Goal: Task Accomplishment & Management: Manage account settings

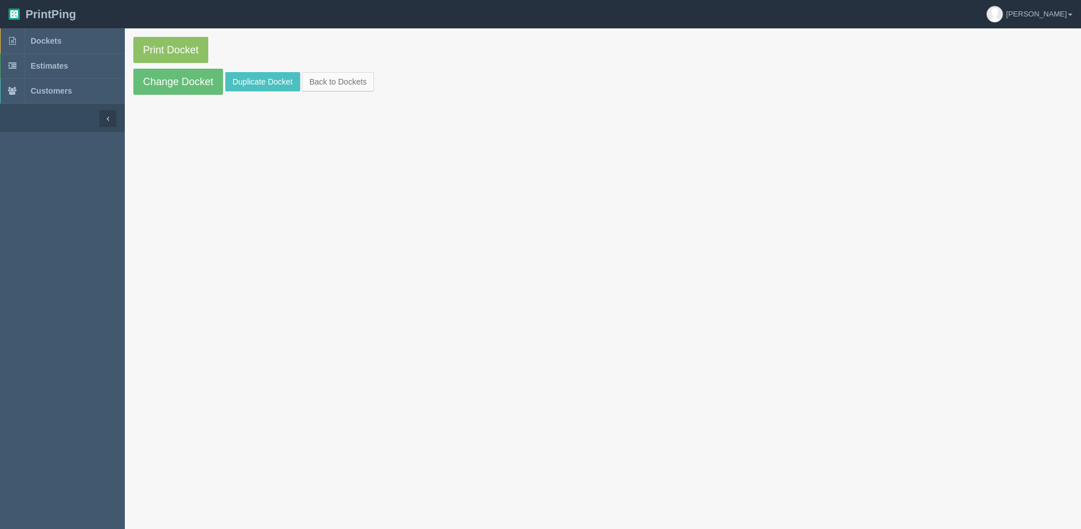
click at [337, 70] on section "Print Docket Change Docket Duplicate Docket Back to Dockets" at bounding box center [603, 65] width 956 height 75
click at [358, 84] on link "Back to Dockets" at bounding box center [338, 81] width 72 height 19
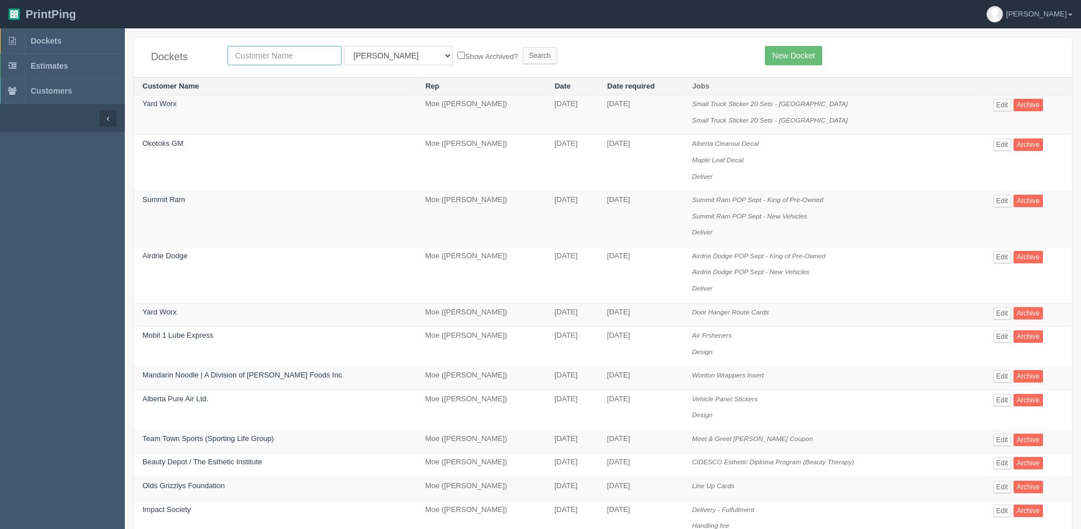
click at [256, 50] on input "text" at bounding box center [285, 55] width 114 height 19
type input "spark"
click at [523, 47] on input "Search" at bounding box center [540, 55] width 34 height 17
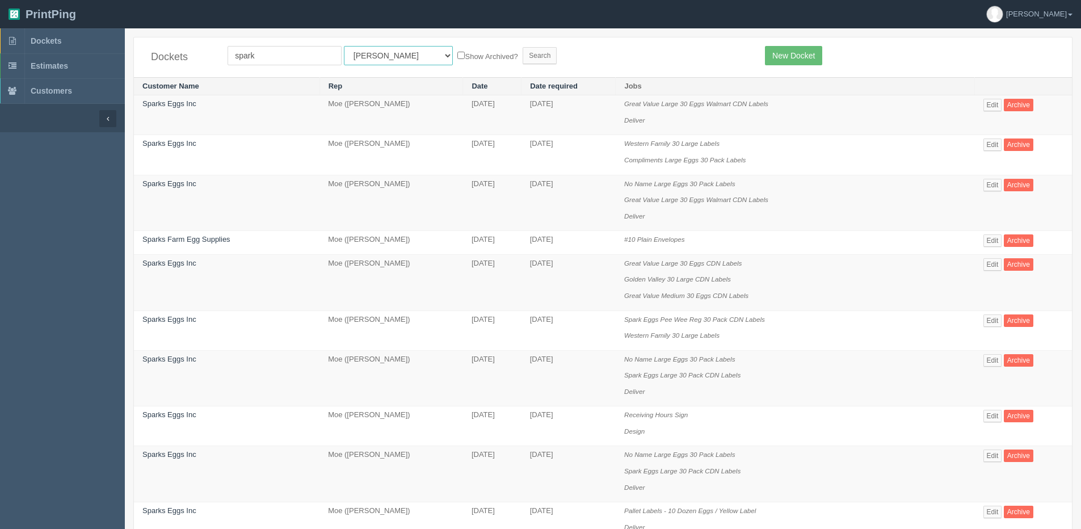
drag, startPoint x: 382, startPoint y: 55, endPoint x: 382, endPoint y: 65, distance: 10.2
click at [382, 55] on select "All Users Ali Ali Test 1 Aly Amy Ankit Arif Brandon Dan France Greg Jim Mark Ma…" at bounding box center [398, 55] width 109 height 19
select select "1"
click at [344, 46] on select "All Users Ali Ali Test 1 Aly Amy Ankit Arif Brandon Dan France Greg Jim Mark Ma…" at bounding box center [398, 55] width 109 height 19
click at [277, 59] on input "spark" at bounding box center [285, 55] width 114 height 19
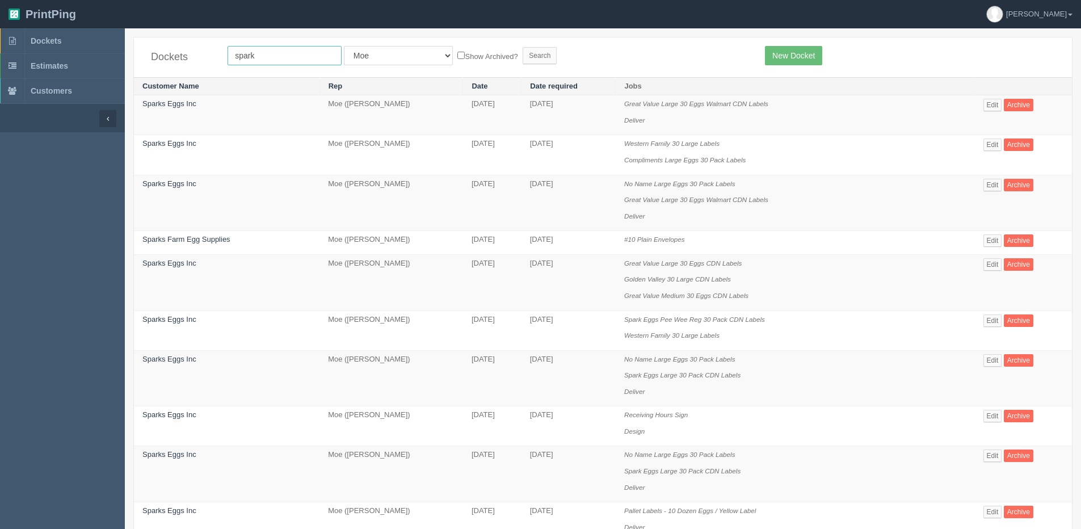
type input "Sparks Eggs Inc"
click at [457, 55] on label "Show Archived?" at bounding box center [487, 55] width 60 height 13
click at [457, 55] on input "Show Archived?" at bounding box center [460, 55] width 7 height 7
checkbox input "true"
click at [523, 59] on input "Search" at bounding box center [540, 55] width 34 height 17
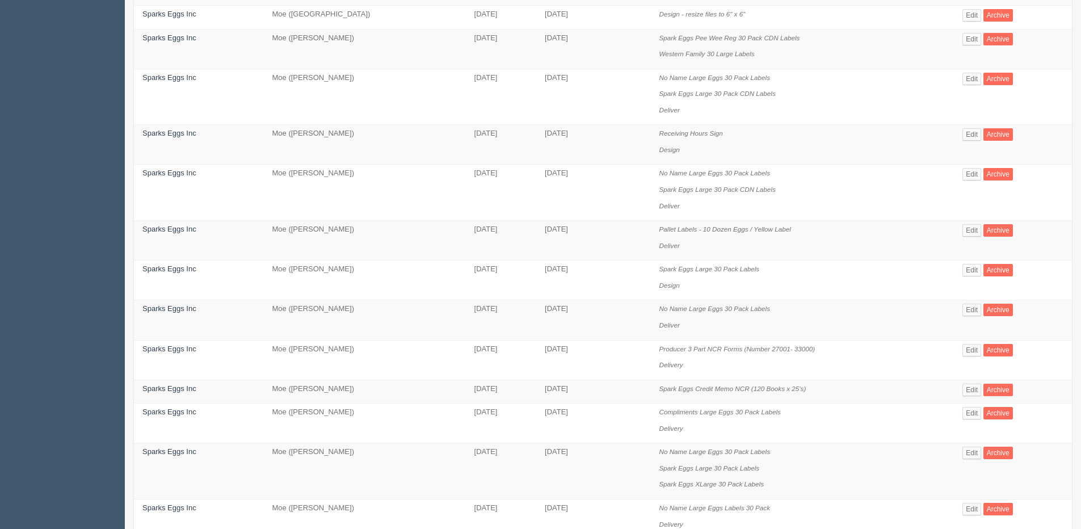
scroll to position [624, 0]
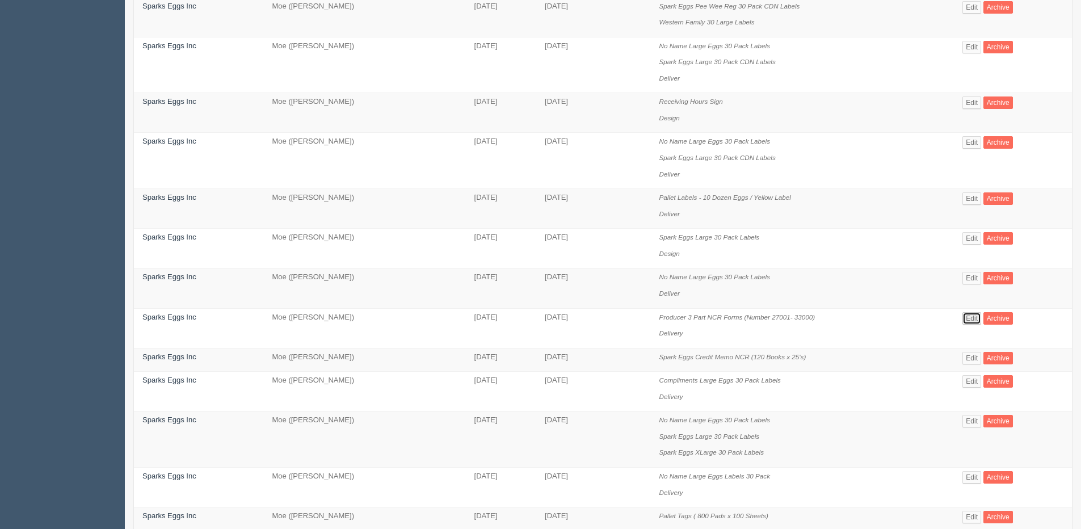
drag, startPoint x: 971, startPoint y: 316, endPoint x: 966, endPoint y: 311, distance: 7.3
click at [972, 316] on link "Edit" at bounding box center [971, 318] width 19 height 12
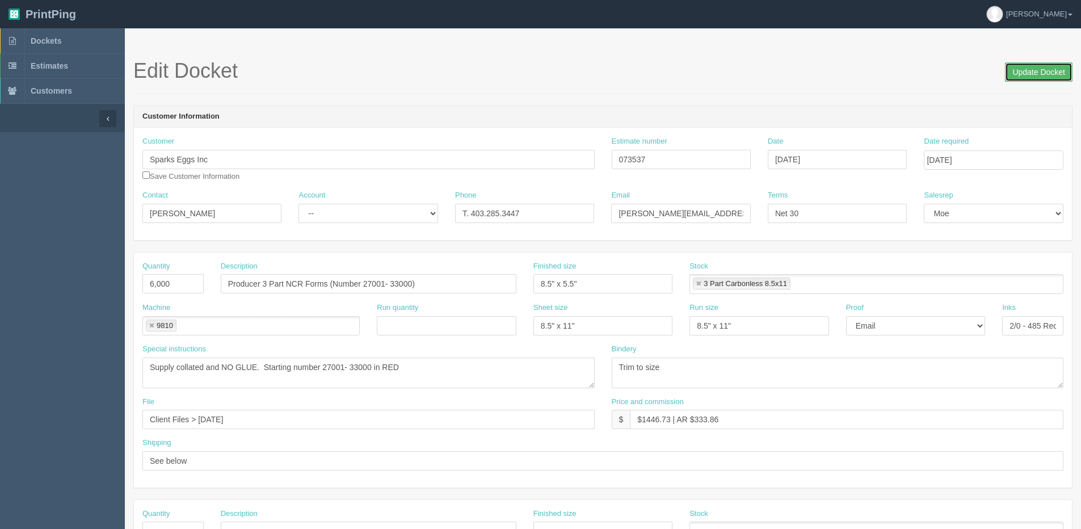
click at [1032, 71] on input "Update Docket" at bounding box center [1039, 71] width 68 height 19
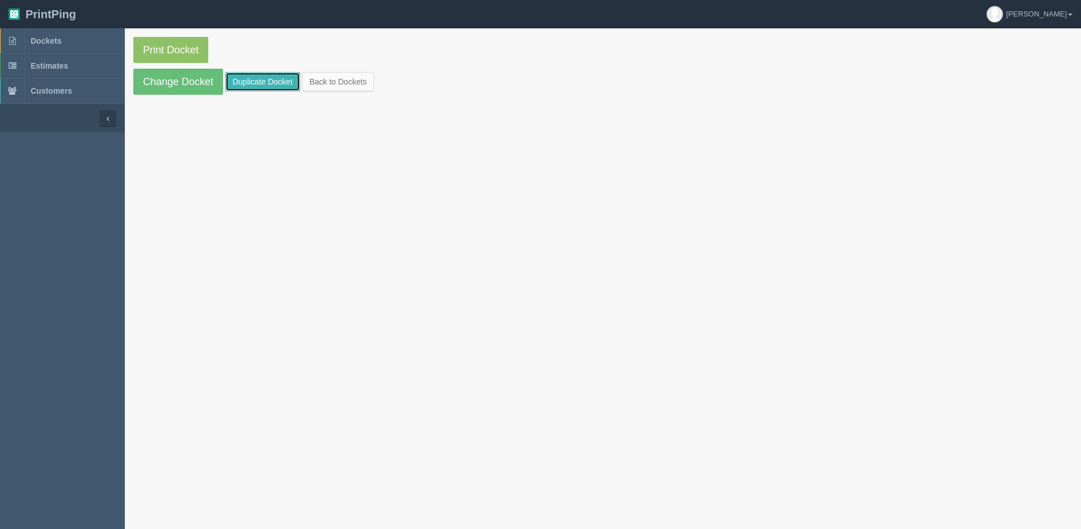
click at [284, 82] on link "Duplicate Docket" at bounding box center [262, 81] width 75 height 19
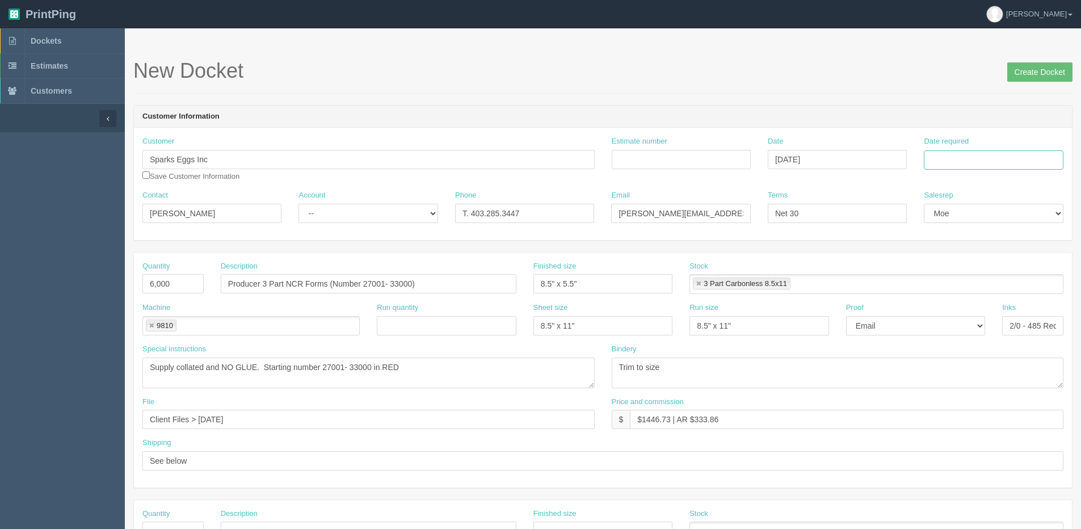
click at [986, 162] on input "Date required" at bounding box center [993, 159] width 139 height 19
click at [974, 322] on th "Today" at bounding box center [980, 317] width 106 height 16
click at [1017, 233] on td "12" at bounding box center [1011, 236] width 14 height 16
type input "[DATE]"
click at [365, 283] on input "Producer 3 Part NCR Forms (Number 27001- 33000)" at bounding box center [369, 283] width 296 height 19
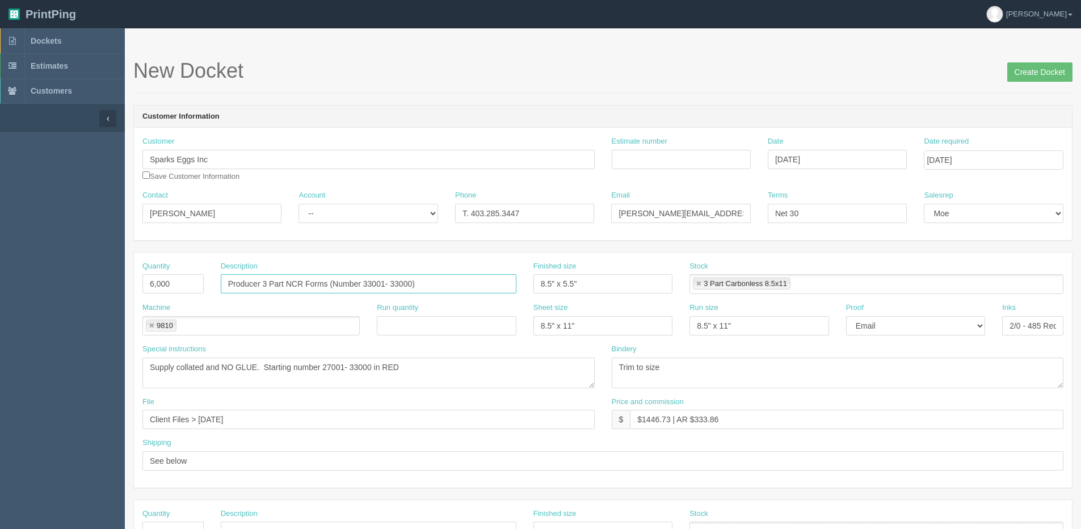
click at [397, 283] on input "Producer 3 Part NCR Forms (Number 33001- 33000)" at bounding box center [369, 283] width 296 height 19
drag, startPoint x: 364, startPoint y: 281, endPoint x: 410, endPoint y: 284, distance: 46.0
click at [410, 284] on input "Producer 3 Part NCR Forms (Number 33001- 39000)" at bounding box center [369, 283] width 296 height 19
click at [367, 280] on input "Producer 3 Part NCR Forms (Number 33001- 39000)" at bounding box center [369, 283] width 296 height 19
click at [371, 281] on input "Producer 3 Part NCR Forms (Number 33001- 39000)" at bounding box center [369, 283] width 296 height 19
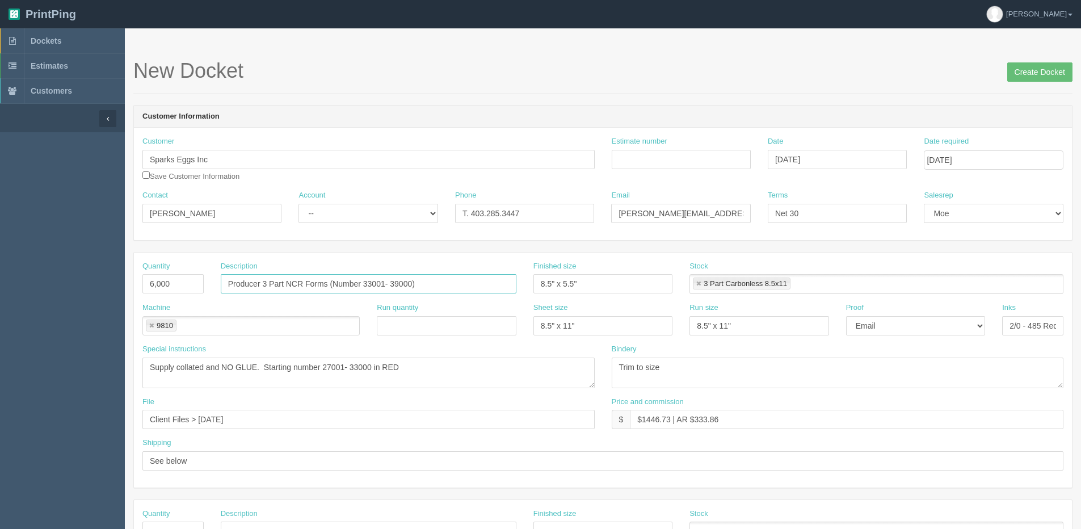
drag, startPoint x: 363, startPoint y: 284, endPoint x: 411, endPoint y: 287, distance: 48.3
click at [411, 287] on input "Producer 3 Part NCR Forms (Number 33001- 39000)" at bounding box center [369, 283] width 296 height 19
type input "Producer 3 Part NCR Forms (Number 33001- 39000)"
drag, startPoint x: 322, startPoint y: 370, endPoint x: 371, endPoint y: 370, distance: 48.2
click at [371, 370] on textarea "Supply collated and NO GLUE. Starting number 27001- 33000 in RED" at bounding box center [368, 372] width 452 height 31
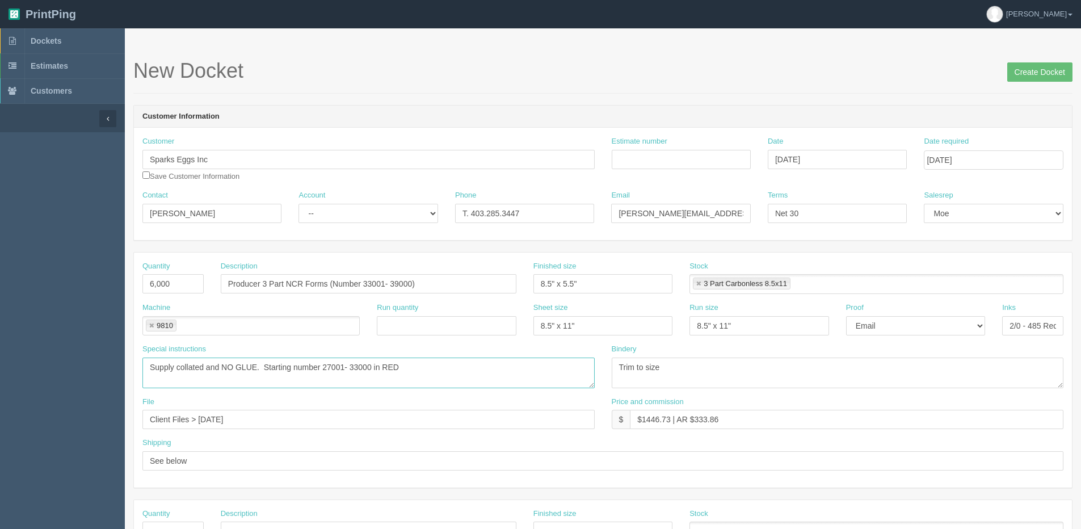
paste textarea "33001- 39"
type textarea "Supply collated and NO GLUE. Starting number 33001- 39000 in RED"
drag, startPoint x: 201, startPoint y: 421, endPoint x: 411, endPoint y: 392, distance: 212.5
click at [411, 392] on div "Quantity 6,000 Description Producer 3 Part NCR Forms (Number 33001- 39000) Fini…" at bounding box center [603, 369] width 938 height 235
type input "Client files > January 2025"
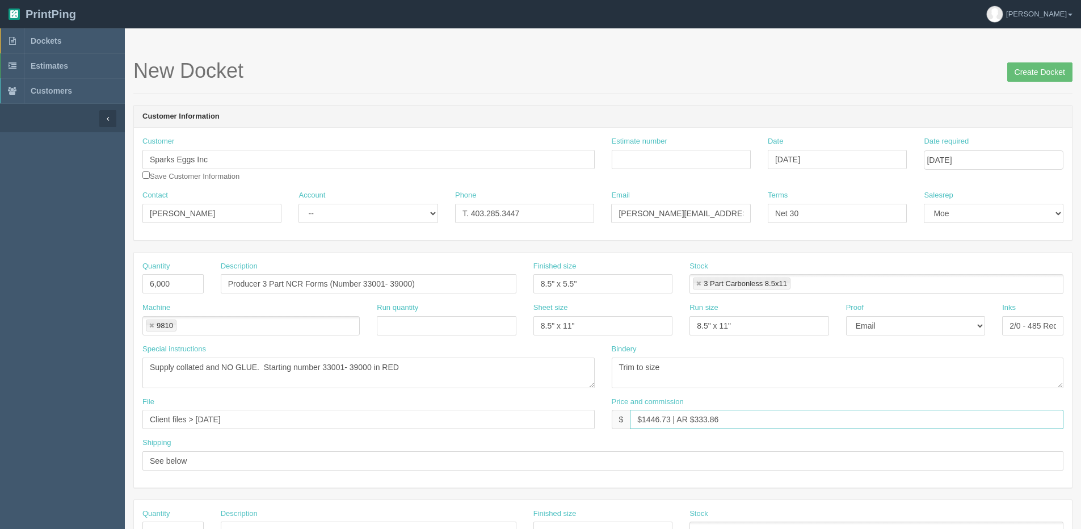
drag, startPoint x: 693, startPoint y: 418, endPoint x: 933, endPoint y: 357, distance: 247.6
click at [933, 357] on div "Quantity 6,000 Description Producer 3 Part NCR Forms (Number 33001- 39000) Fini…" at bounding box center [603, 369] width 938 height 235
type input "$1446.73 | AR $124.58"
click at [152, 327] on link at bounding box center [151, 325] width 7 height 7
type input "$1446.73 | AR $124.58"
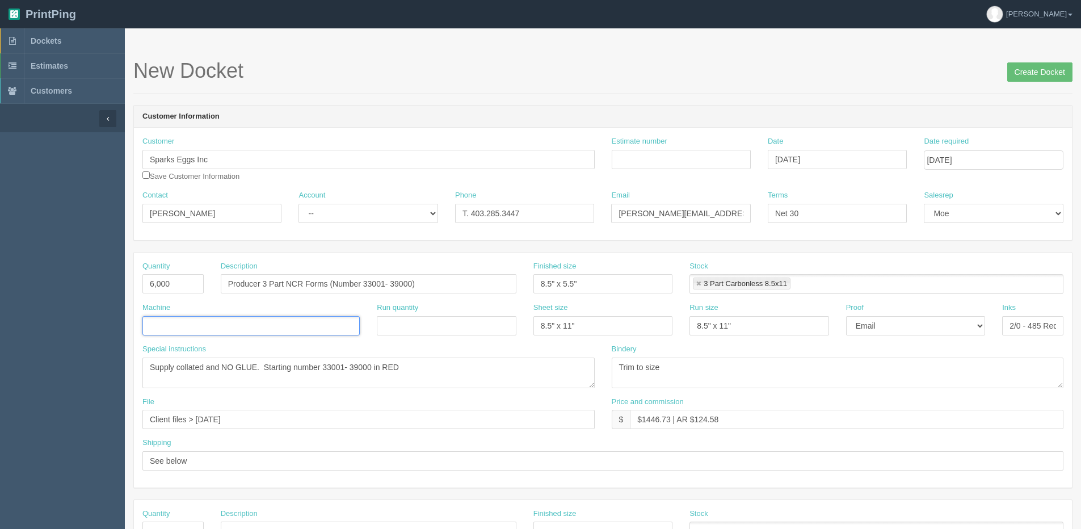
click at [161, 327] on ul at bounding box center [250, 326] width 217 height 20
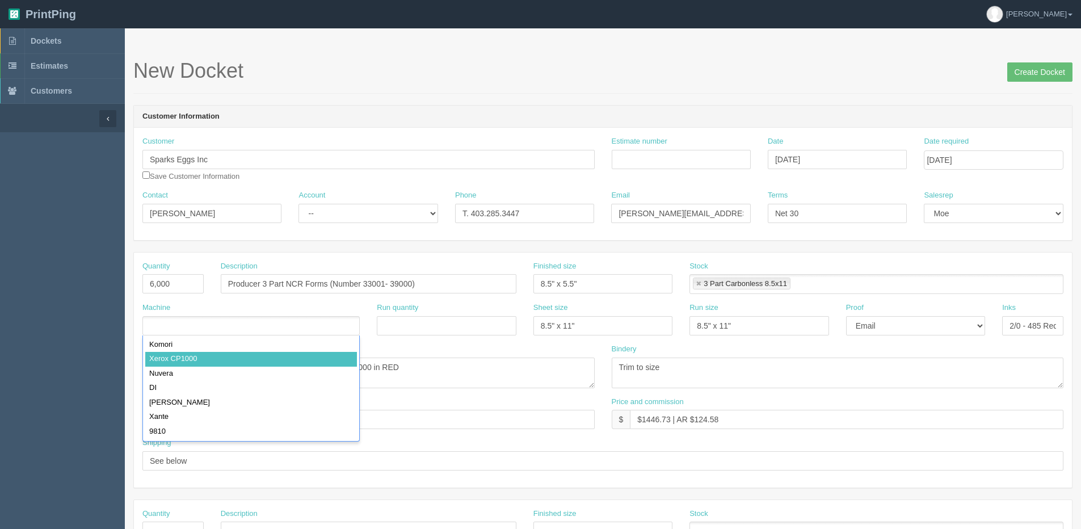
type input "Xerox CP1000"
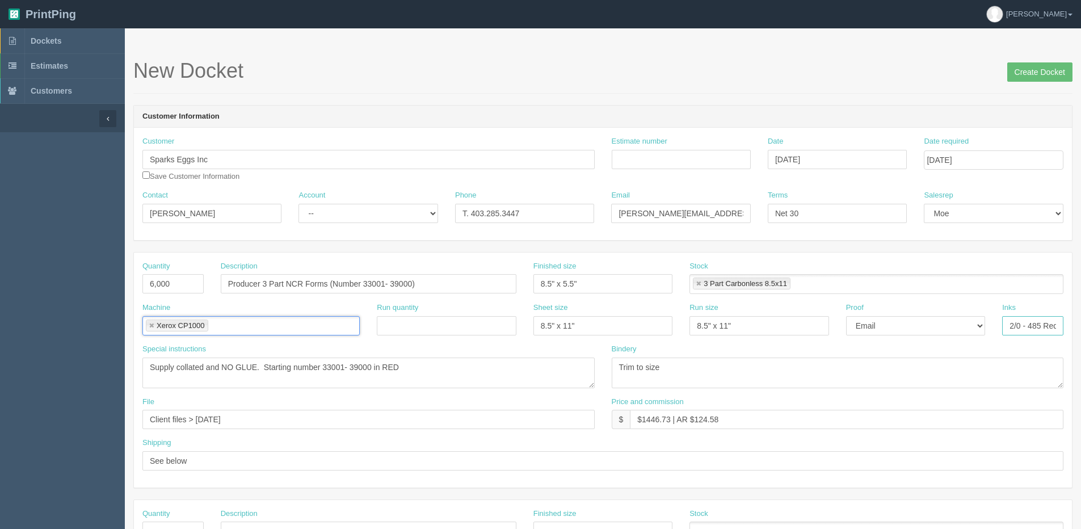
click at [1018, 317] on input "2/0 - 485 Red & Black + VI" at bounding box center [1032, 325] width 61 height 19
click at [1008, 325] on input "2/0 - 485 Red & Black + VI" at bounding box center [1032, 325] width 61 height 19
drag, startPoint x: 1007, startPoint y: 322, endPoint x: 1066, endPoint y: 182, distance: 152.1
click at [1080, 195] on html "PrintPing Dan Edit account ( dan@allrush.ca ) Logout Dockets Estimates Customers" at bounding box center [540, 515] width 1081 height 1030
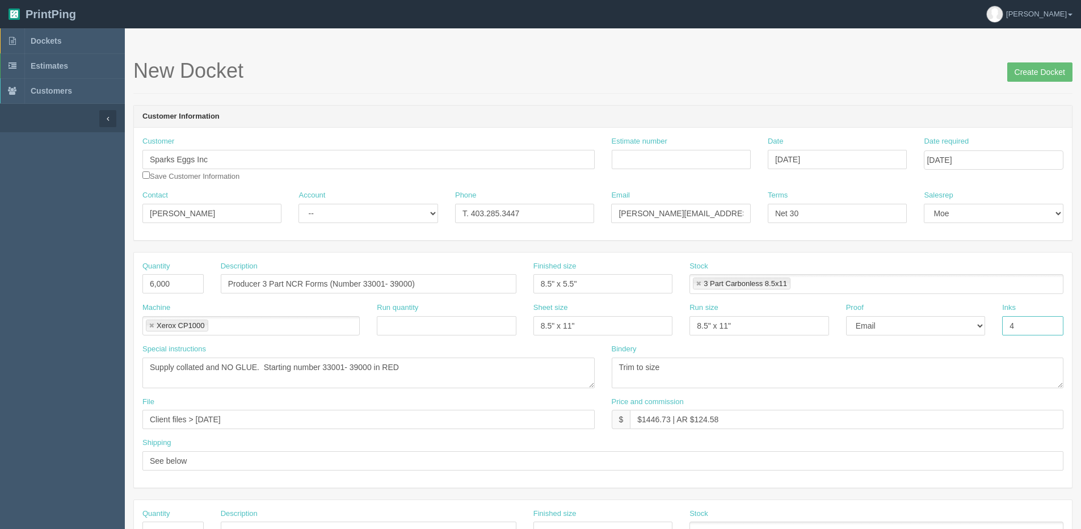
scroll to position [0, 0]
type input "4/0 + VI"
click at [358, 213] on select "-- Existing Client Allrush Client Rep Client" at bounding box center [367, 213] width 139 height 19
select select "Allrush Client"
click at [298, 204] on select "-- Existing Client Allrush Client Rep Client" at bounding box center [367, 213] width 139 height 19
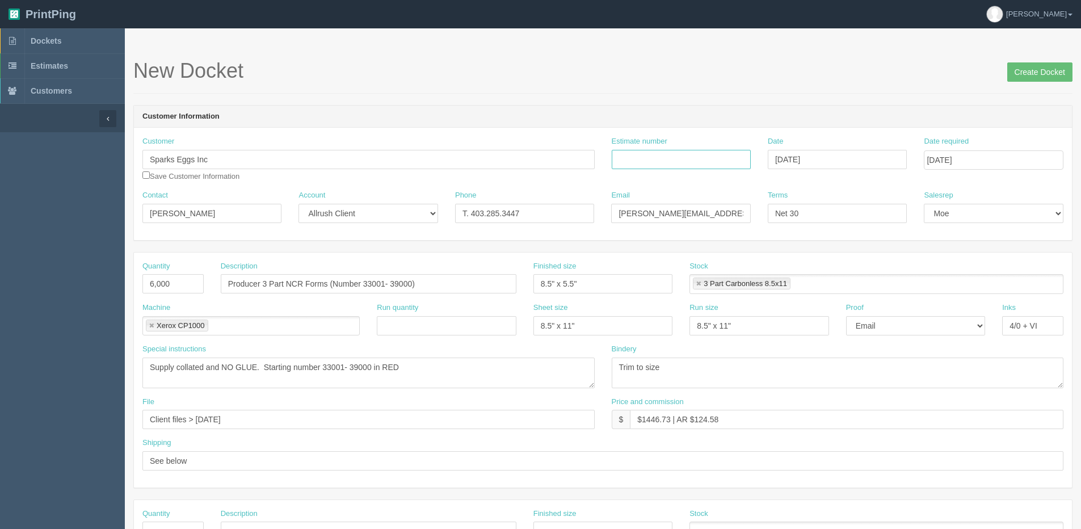
click at [655, 163] on input "Estimate number" at bounding box center [681, 159] width 139 height 19
type input "073537"
click at [1025, 72] on input "Create Docket" at bounding box center [1039, 71] width 65 height 19
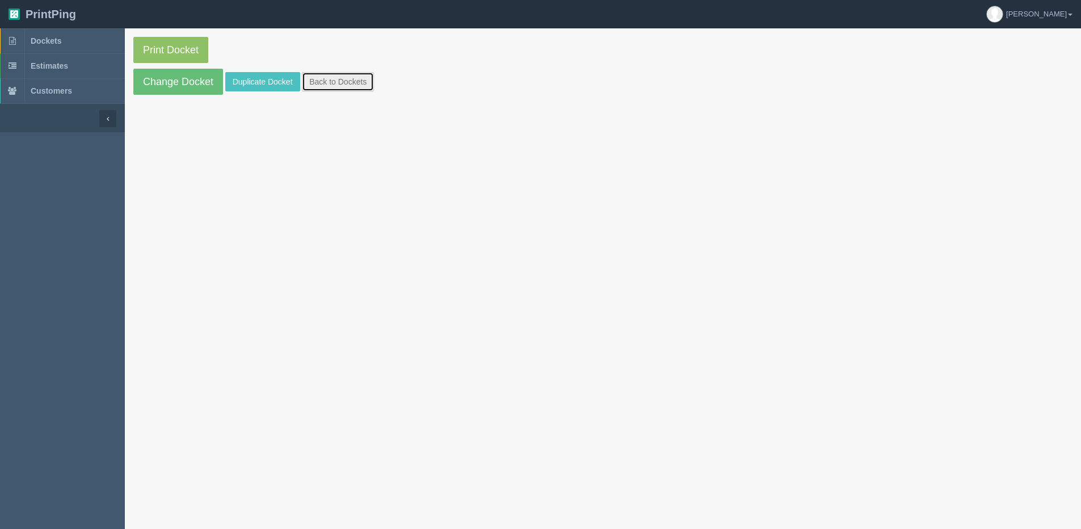
click at [329, 87] on link "Back to Dockets" at bounding box center [338, 81] width 72 height 19
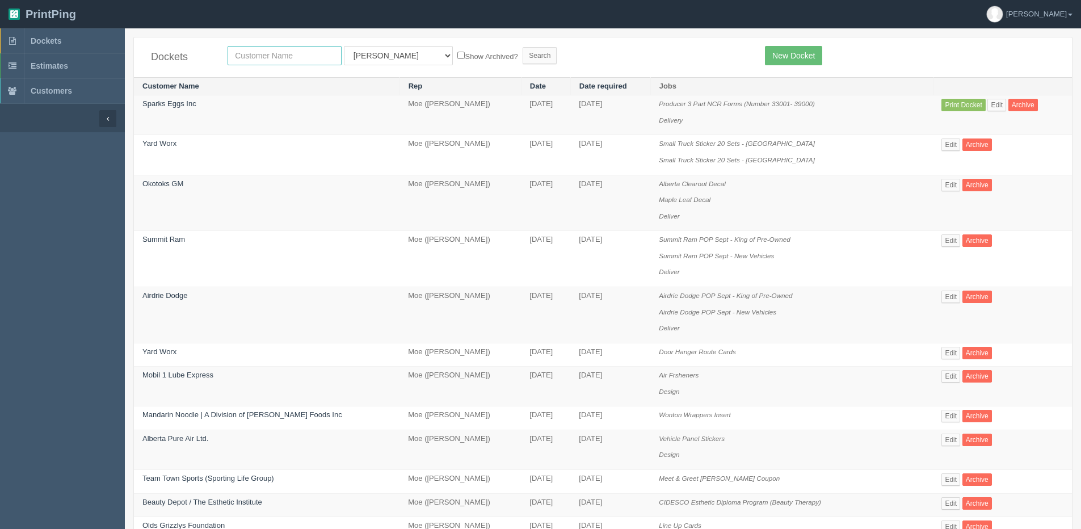
click at [296, 48] on input "text" at bounding box center [285, 55] width 114 height 19
type input "spark"
click at [523, 47] on input "Search" at bounding box center [540, 55] width 34 height 17
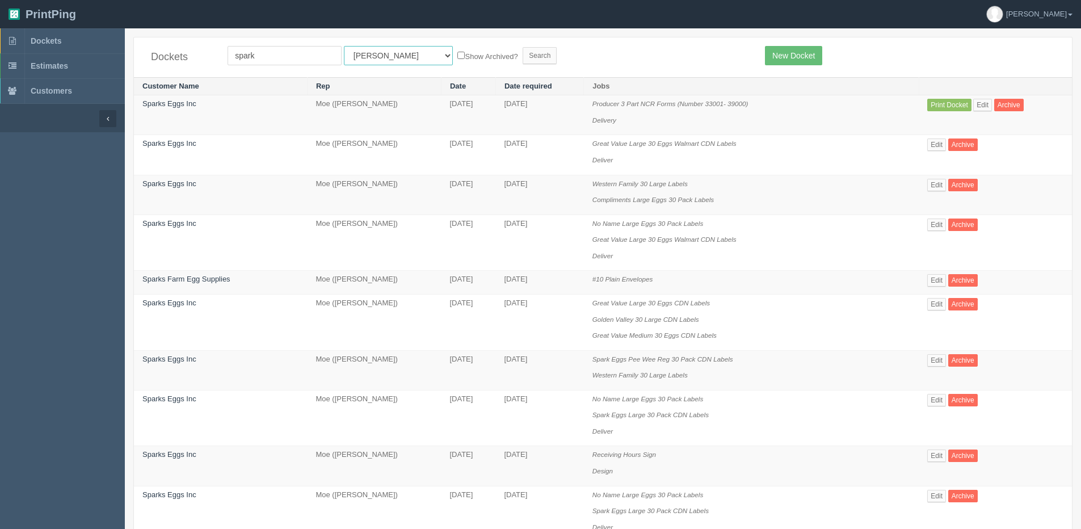
click at [366, 60] on select "All Users [PERSON_NAME] Test 1 [PERSON_NAME] [PERSON_NAME] [PERSON_NAME] France…" at bounding box center [398, 55] width 109 height 19
select select "1"
click at [344, 46] on select "All Users [PERSON_NAME] Test 1 [PERSON_NAME] [PERSON_NAME] [PERSON_NAME] France…" at bounding box center [398, 55] width 109 height 19
click at [457, 58] on label "Show Archived?" at bounding box center [487, 55] width 60 height 13
click at [457, 58] on input "Show Archived?" at bounding box center [460, 55] width 7 height 7
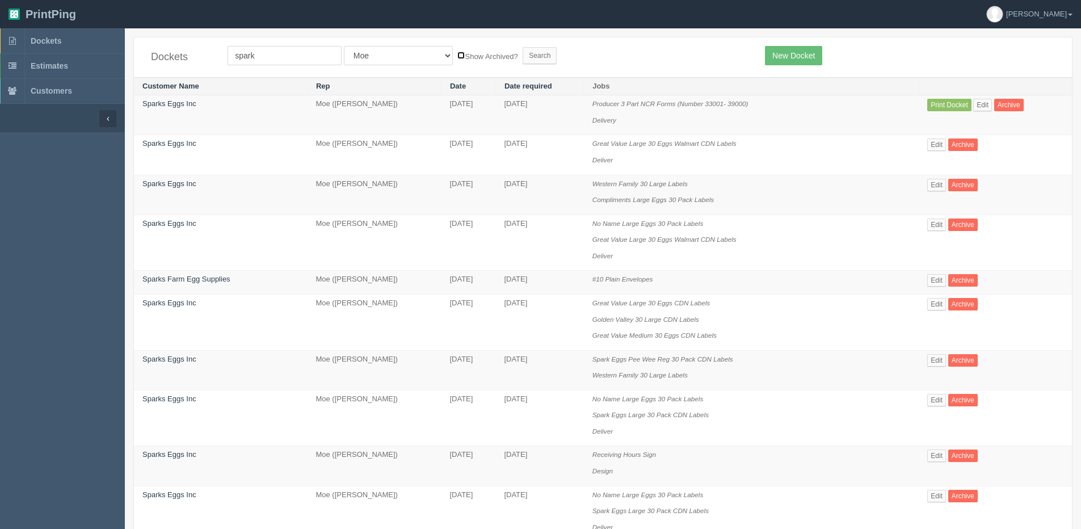
checkbox input "true"
click at [523, 52] on input "Search" at bounding box center [540, 55] width 34 height 17
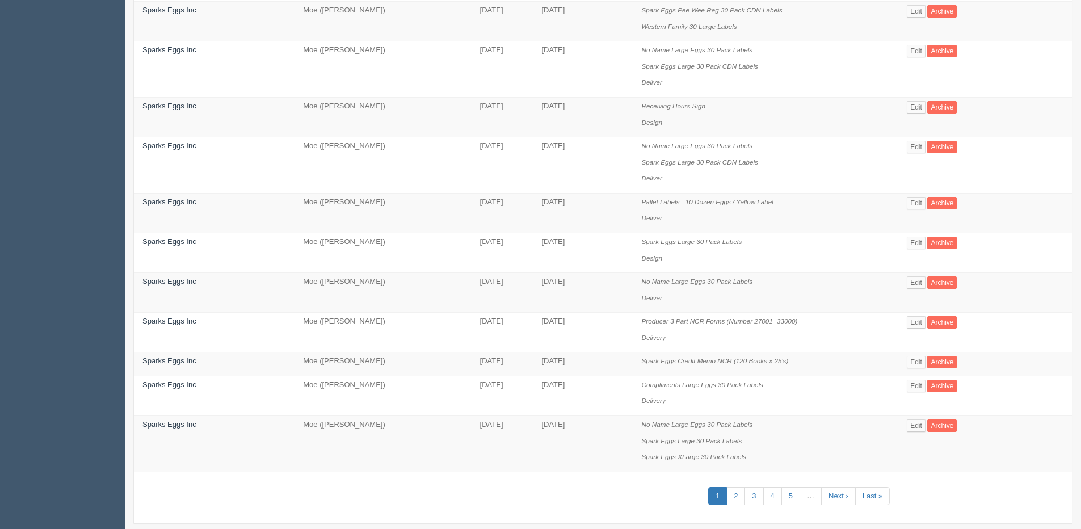
scroll to position [698, 0]
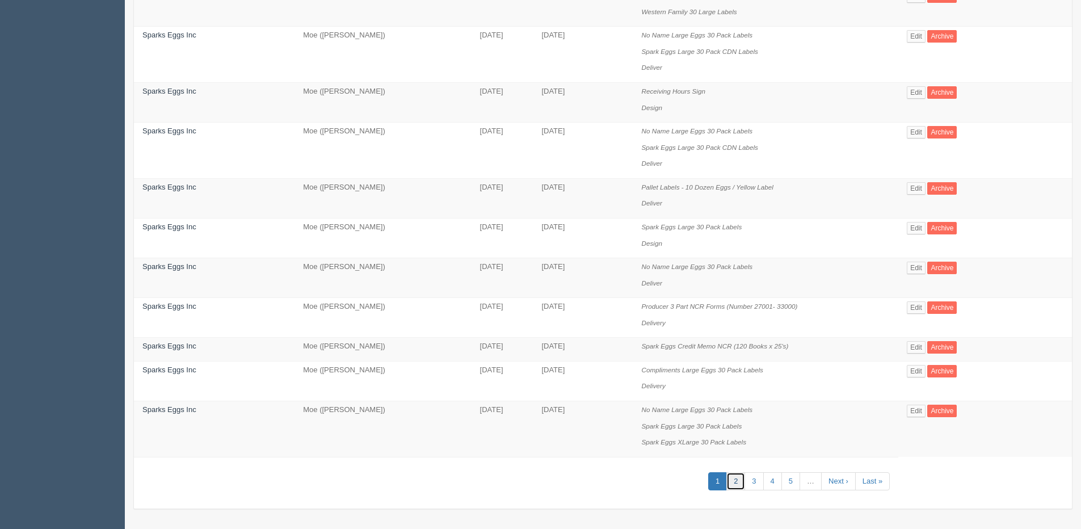
click at [742, 478] on link "2" at bounding box center [735, 481] width 19 height 19
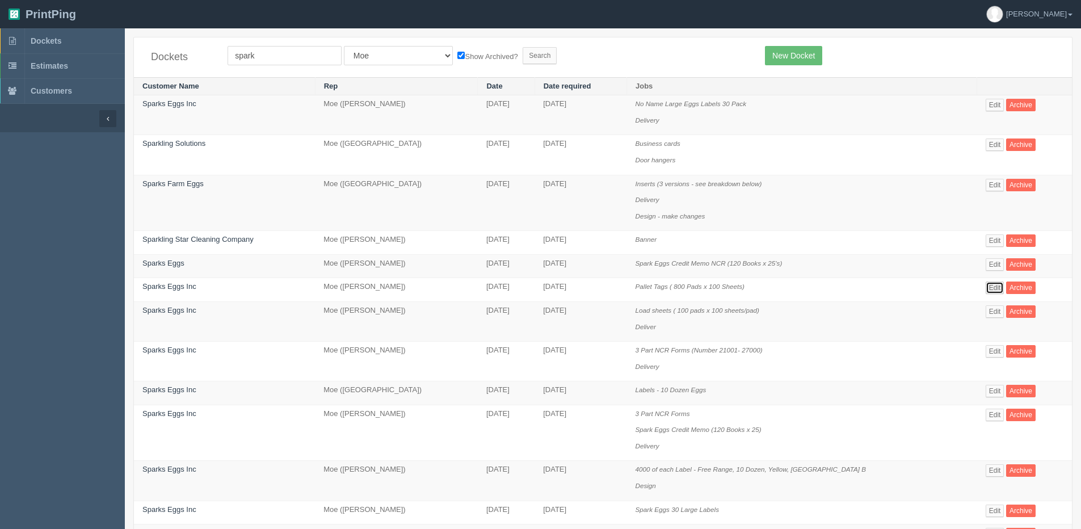
click at [986, 288] on link "Edit" at bounding box center [995, 287] width 19 height 12
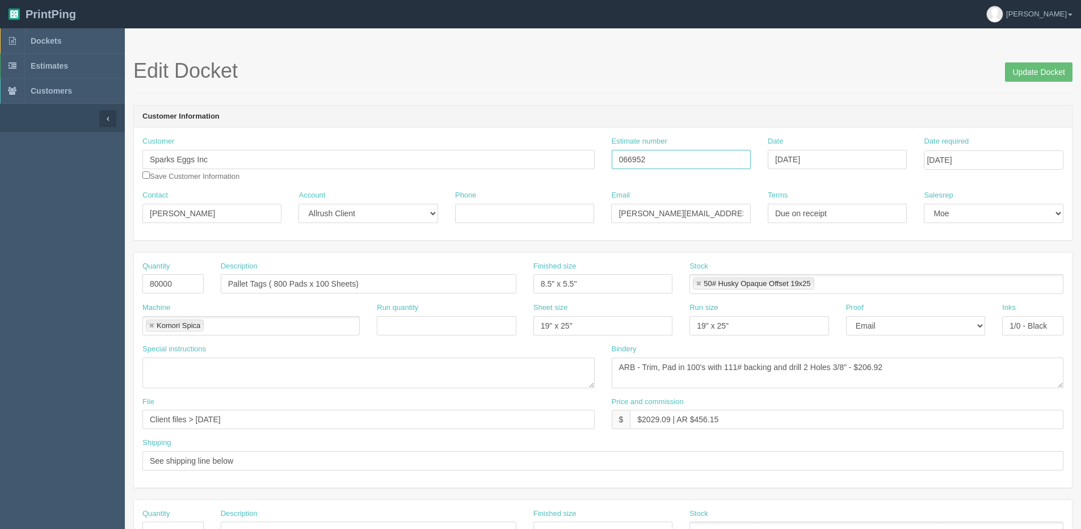
drag, startPoint x: 685, startPoint y: 158, endPoint x: 550, endPoint y: 158, distance: 135.0
click at [543, 158] on div "Customer Sparks Eggs Inc Save Customer Information Estimate number 066952 Date …" at bounding box center [603, 163] width 938 height 54
click at [1052, 72] on input "Update Docket" at bounding box center [1039, 71] width 68 height 19
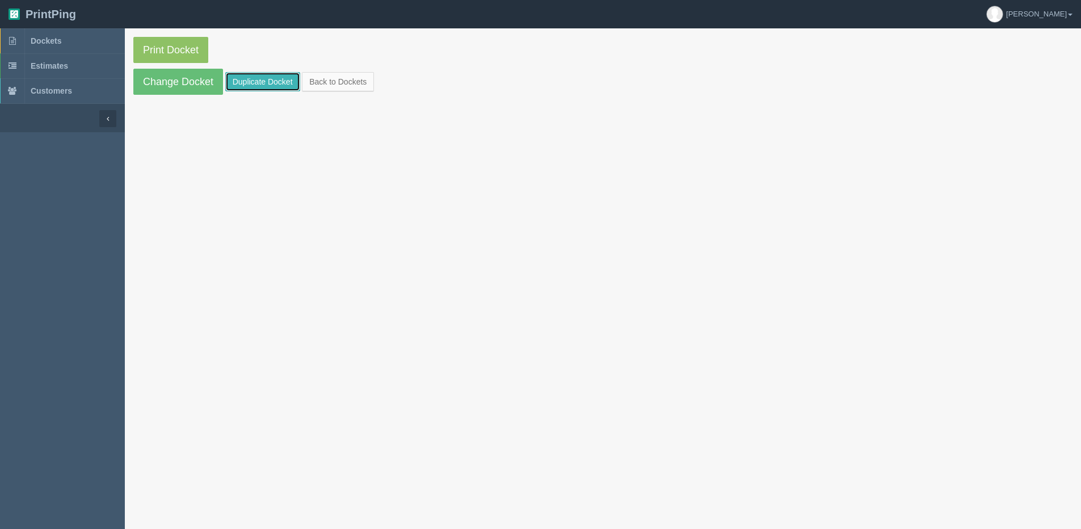
click at [267, 83] on link "Duplicate Docket" at bounding box center [262, 81] width 75 height 19
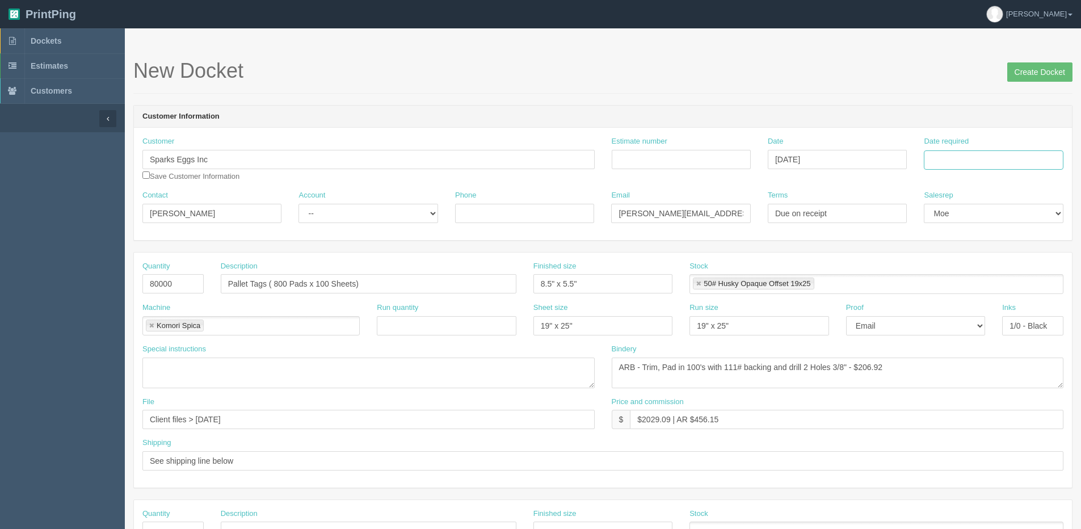
click at [1010, 165] on input "Date required" at bounding box center [993, 159] width 139 height 19
click at [948, 323] on th "Today" at bounding box center [980, 317] width 106 height 16
click at [1009, 237] on td "12" at bounding box center [1011, 236] width 14 height 16
type input "[DATE]"
click at [347, 214] on select "-- Existing Client Allrush Client Rep Client" at bounding box center [367, 213] width 139 height 19
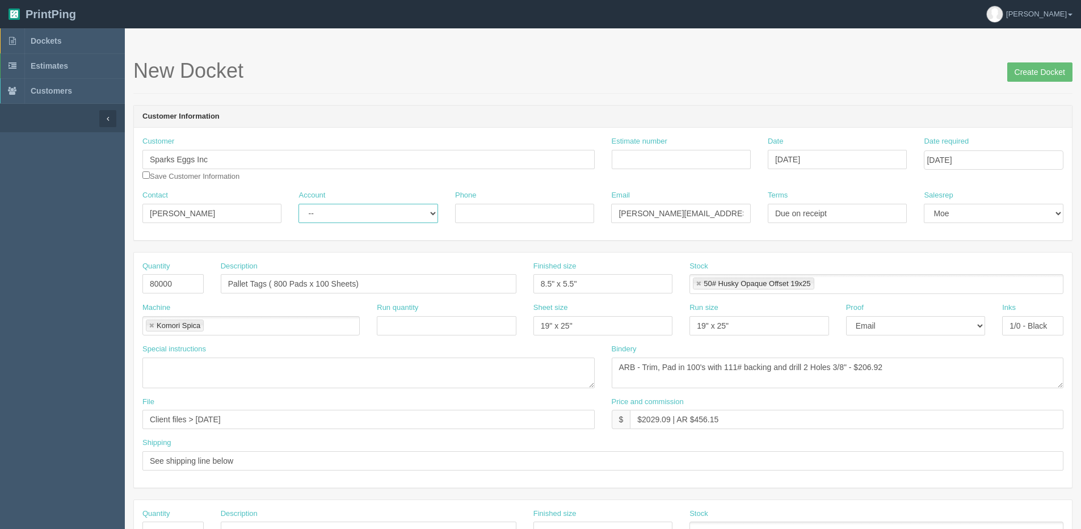
select select "Allrush Client"
click at [298, 204] on select "-- Existing Client Allrush Client Rep Client" at bounding box center [367, 213] width 139 height 19
click at [1025, 69] on input "Create Docket" at bounding box center [1039, 71] width 65 height 19
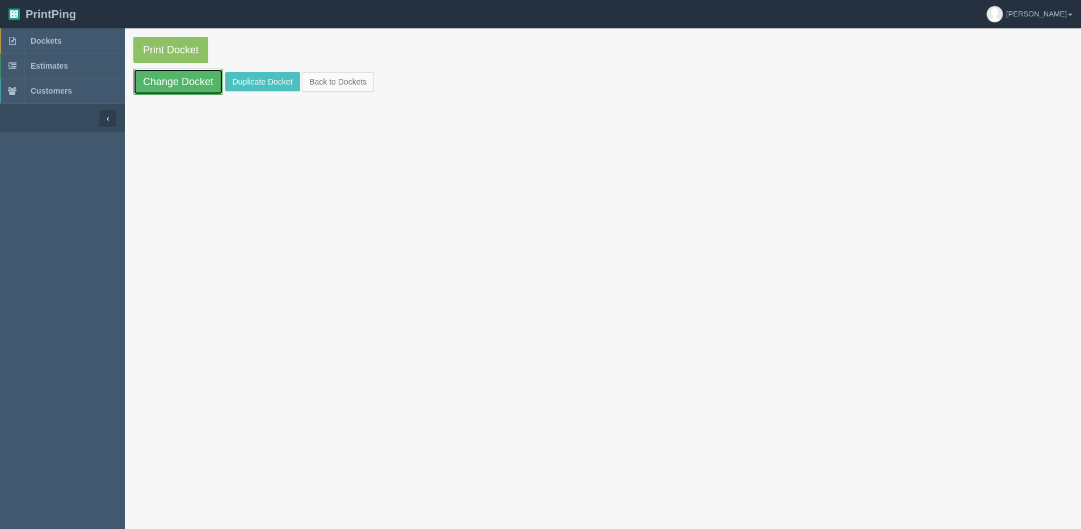
drag, startPoint x: 175, startPoint y: 83, endPoint x: 169, endPoint y: 84, distance: 6.3
click at [175, 83] on link "Change Docket" at bounding box center [178, 82] width 90 height 26
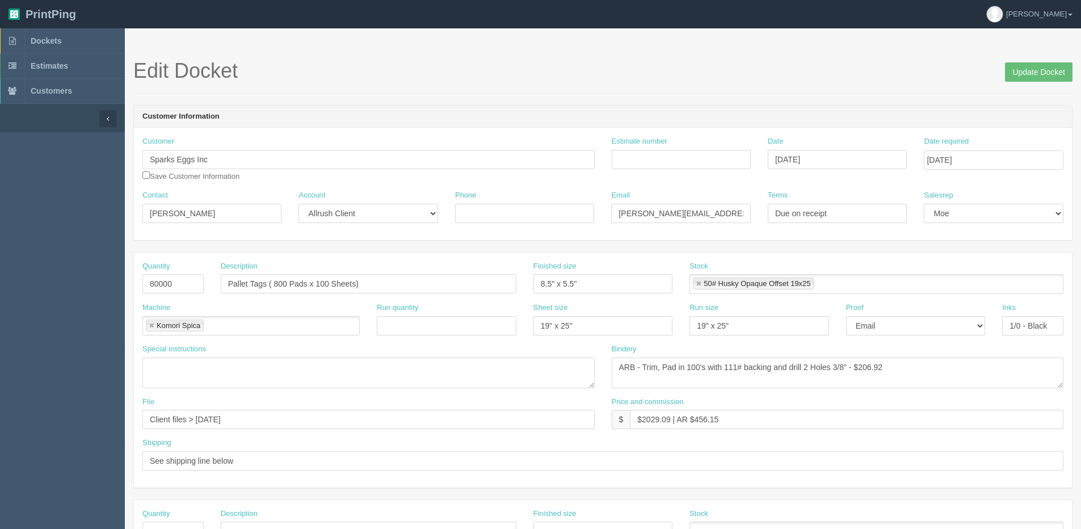
click at [670, 170] on div "Estimate number" at bounding box center [681, 156] width 156 height 41
click at [664, 153] on input "Estimate number" at bounding box center [681, 159] width 139 height 19
paste input "066952"
type input "066952"
click at [288, 376] on textarea at bounding box center [368, 372] width 452 height 31
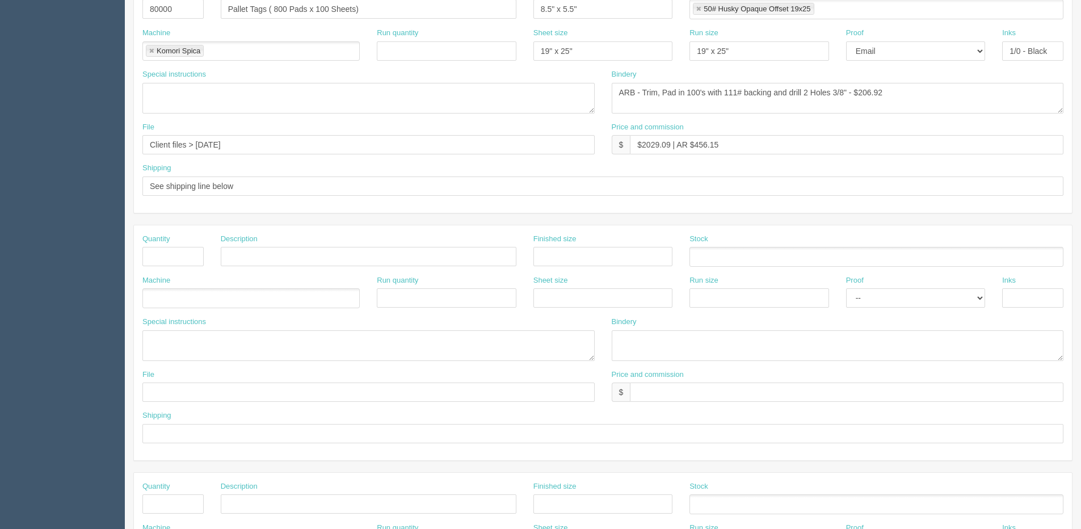
scroll to position [218, 0]
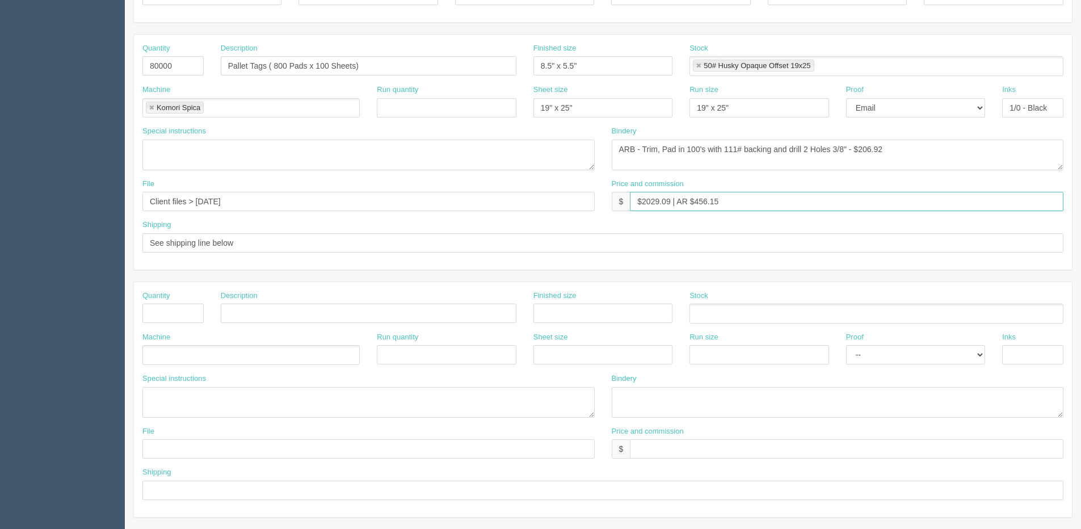
drag, startPoint x: 694, startPoint y: 196, endPoint x: 887, endPoint y: 175, distance: 194.6
click at [882, 175] on div "Quantity 80000 Description Pallet Tags ( 800 Pads x 100 Sheets) Finished size 8…" at bounding box center [603, 152] width 938 height 235
type input "$2029.09 | AR $157.05"
click at [150, 107] on link at bounding box center [151, 107] width 7 height 7
click at [150, 107] on input "text" at bounding box center [148, 108] width 11 height 16
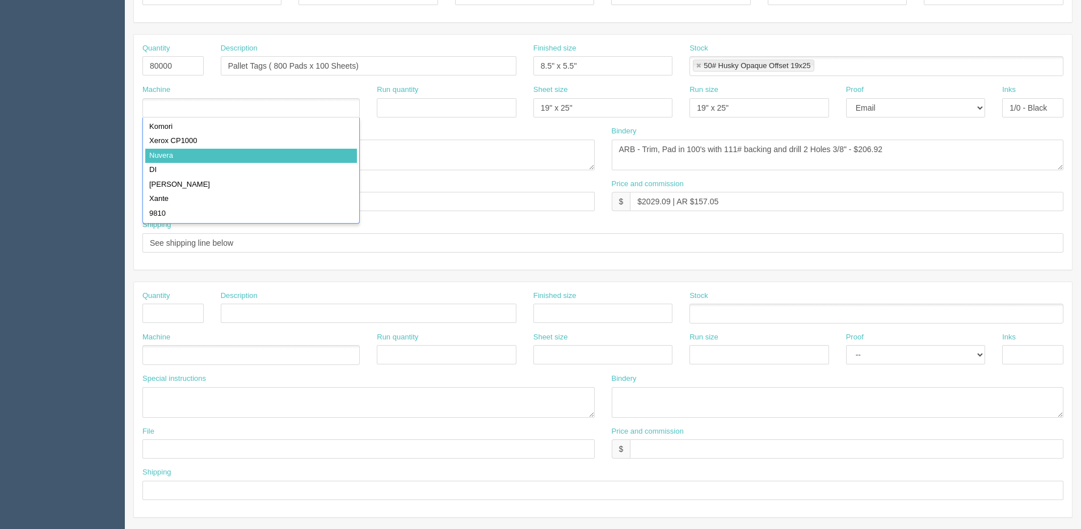
type input "Nuvera"
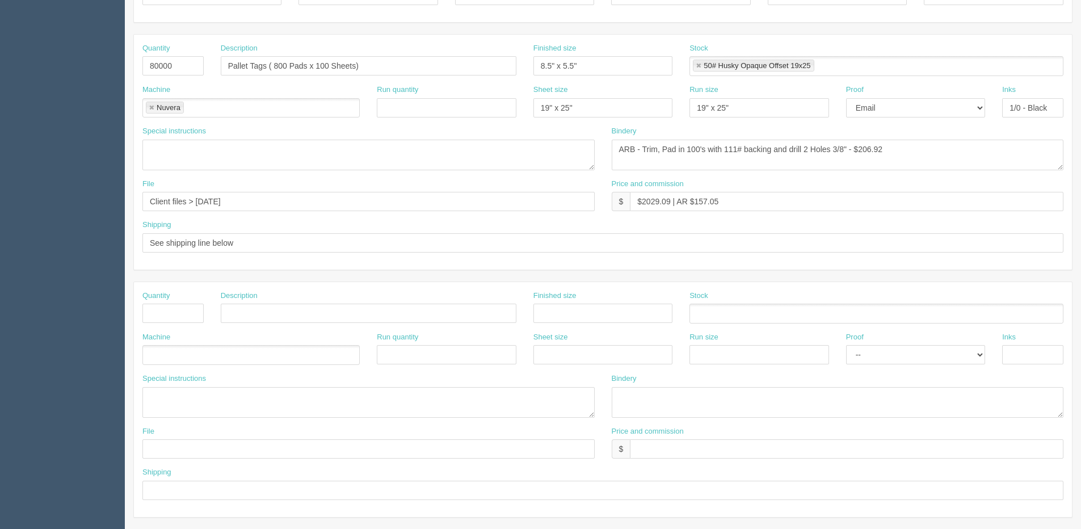
click at [697, 66] on link at bounding box center [698, 65] width 7 height 7
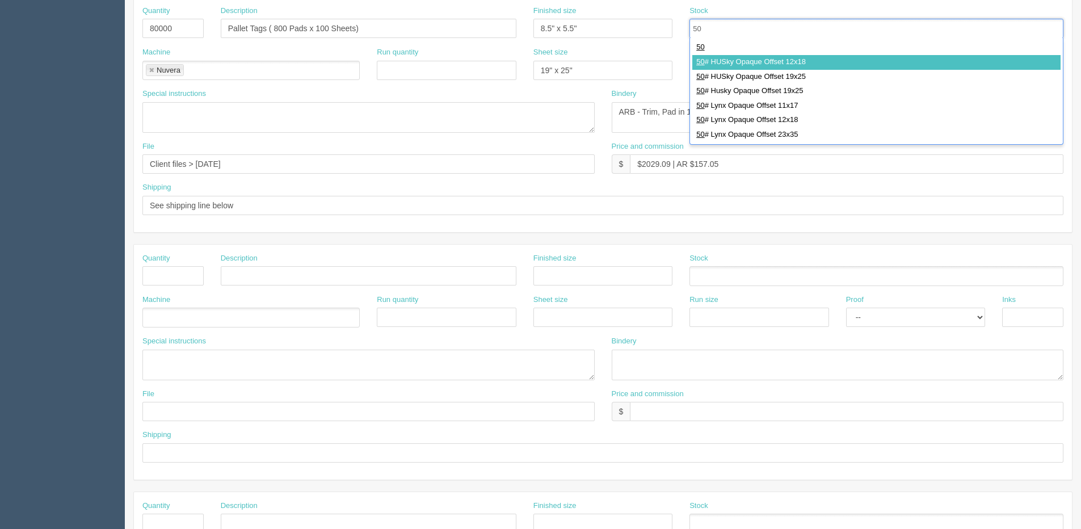
scroll to position [275, 0]
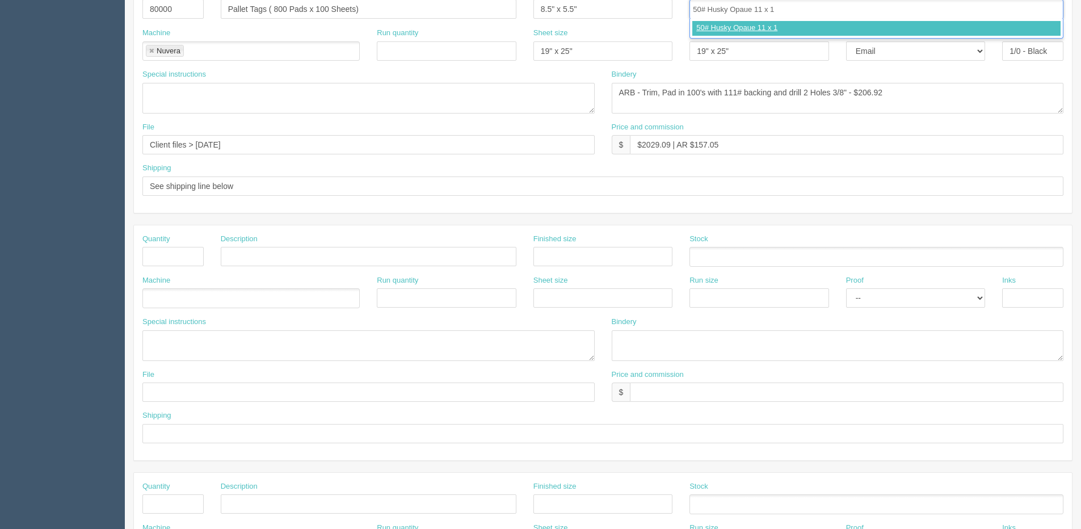
type input "50# Husky Opaue 11 x 17"
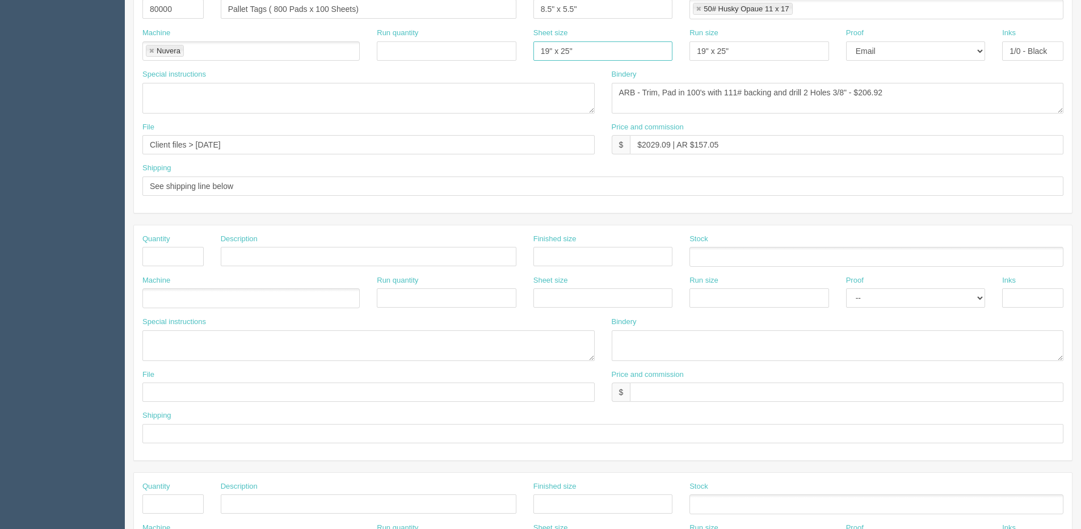
click at [331, 52] on div "Machine Nuvera Nuvera Run quantity Sheet size 19" x 25" Run size 19" x 25" Proo…" at bounding box center [603, 48] width 938 height 41
type input "11" x 17""
drag, startPoint x: 763, startPoint y: 57, endPoint x: 472, endPoint y: 55, distance: 291.1
click at [472, 55] on div "Machine Nuvera Nuvera Run quantity Sheet size 11" x 17" Run size 19" x 25" Proo…" at bounding box center [603, 48] width 938 height 41
type input "11" x 17""
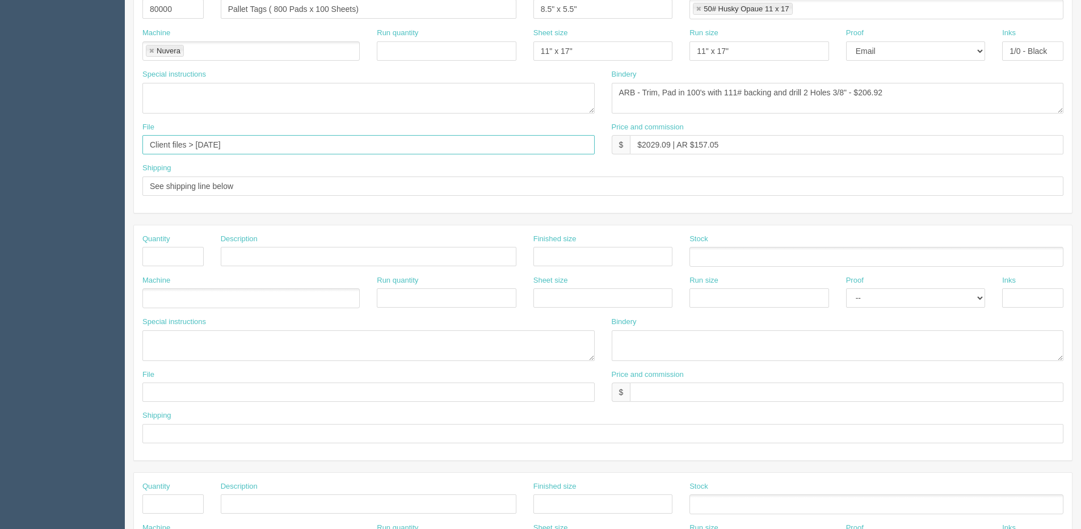
drag, startPoint x: 198, startPoint y: 141, endPoint x: 309, endPoint y: 107, distance: 115.8
click at [307, 105] on div "Quantity 80000 Description Pallet Tags ( 800 Pads x 100 Sheets) Finished size 8…" at bounding box center [603, 95] width 938 height 235
type input "Client Files > July 2024"
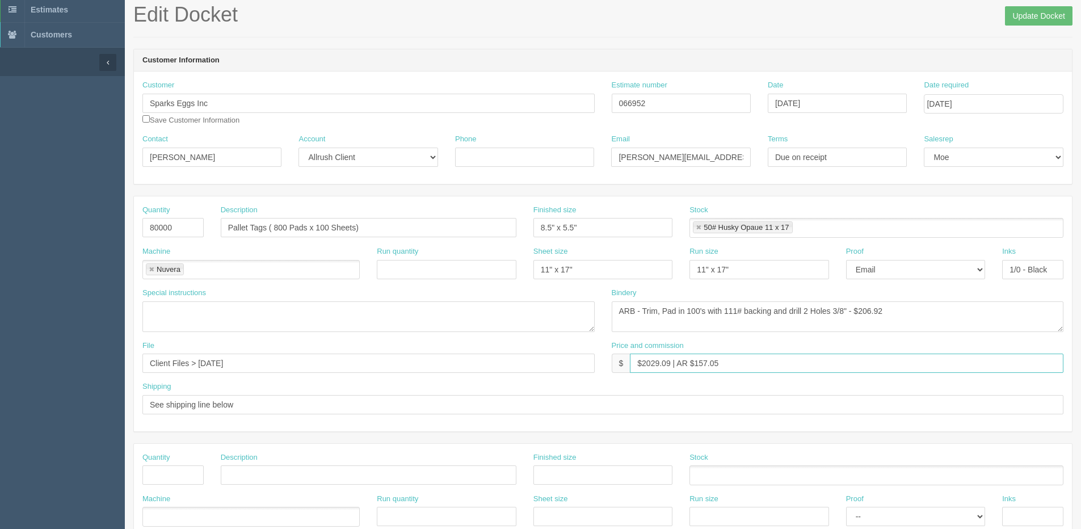
scroll to position [0, 0]
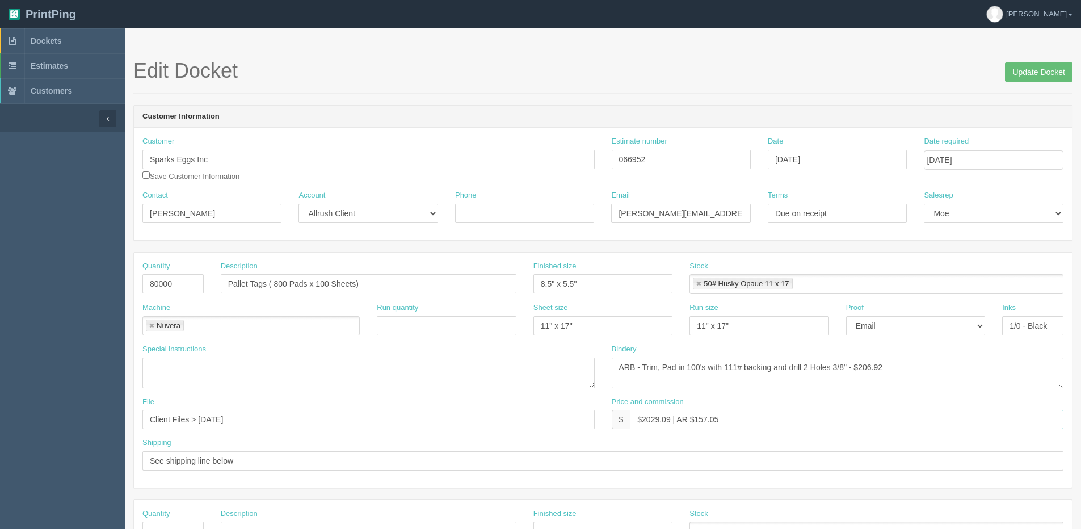
click at [771, 423] on input "$2029.09 | AR $157.05" at bounding box center [846, 419] width 433 height 19
click at [717, 422] on input "$2029.09 | AR $157.05" at bounding box center [846, 419] width 433 height 19
drag, startPoint x: 694, startPoint y: 419, endPoint x: 896, endPoint y: 384, distance: 205.1
click at [877, 388] on div "Quantity 80000 Description Pallet Tags ( 800 Pads x 100 Sheets) Finished size 8…" at bounding box center [603, 369] width 938 height 235
type input "$2029.09 | AR $223.64"
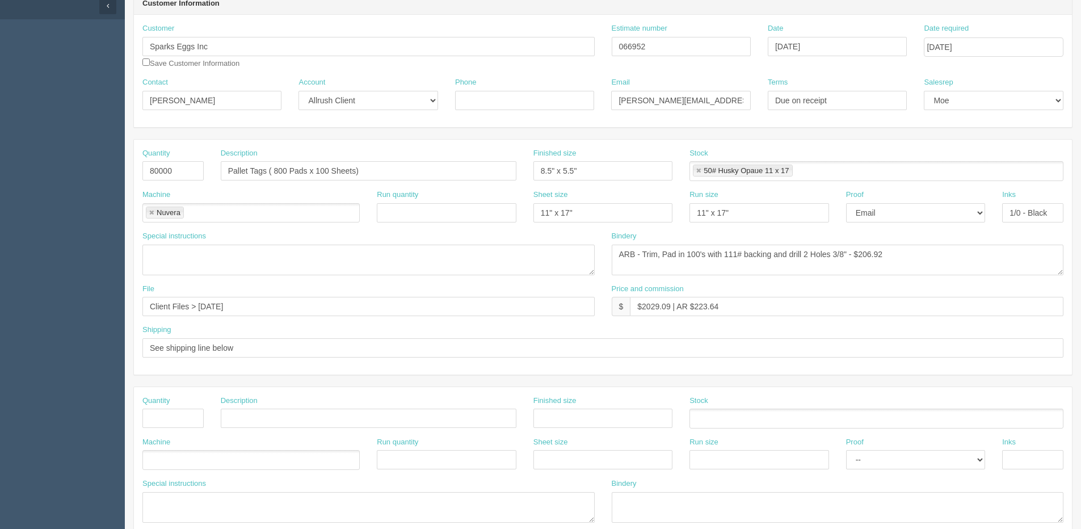
scroll to position [113, 0]
click at [277, 355] on input "See shipping line below" at bounding box center [602, 347] width 921 height 19
click at [259, 346] on input "See shipping line below" at bounding box center [602, 347] width 921 height 19
type input "See shipping line"
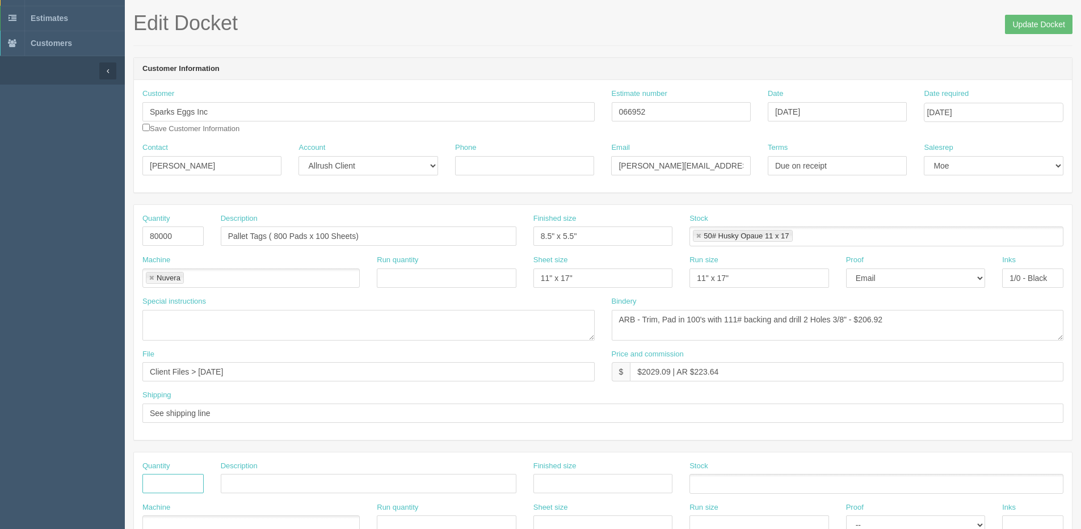
scroll to position [0, 0]
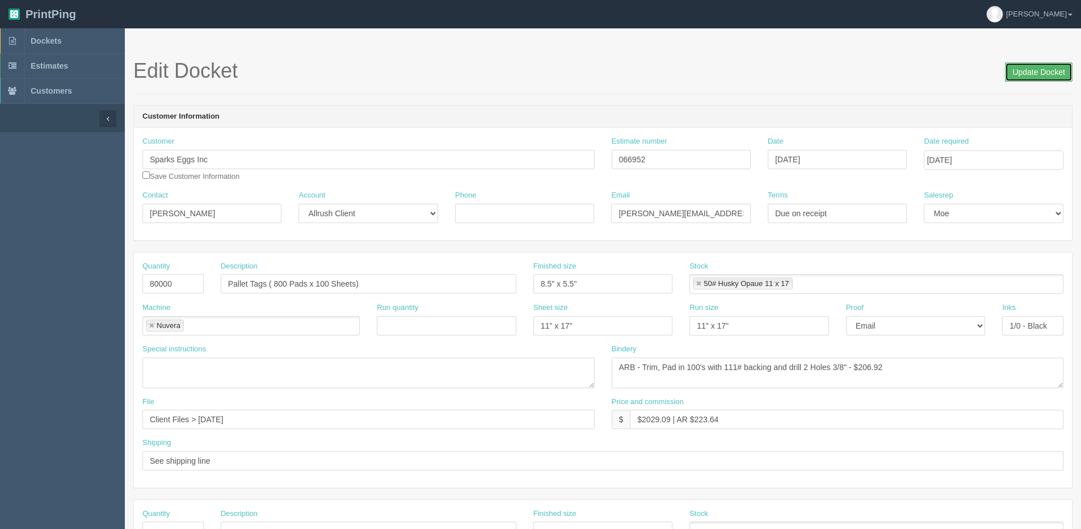
click at [1024, 74] on input "Update Docket" at bounding box center [1039, 71] width 68 height 19
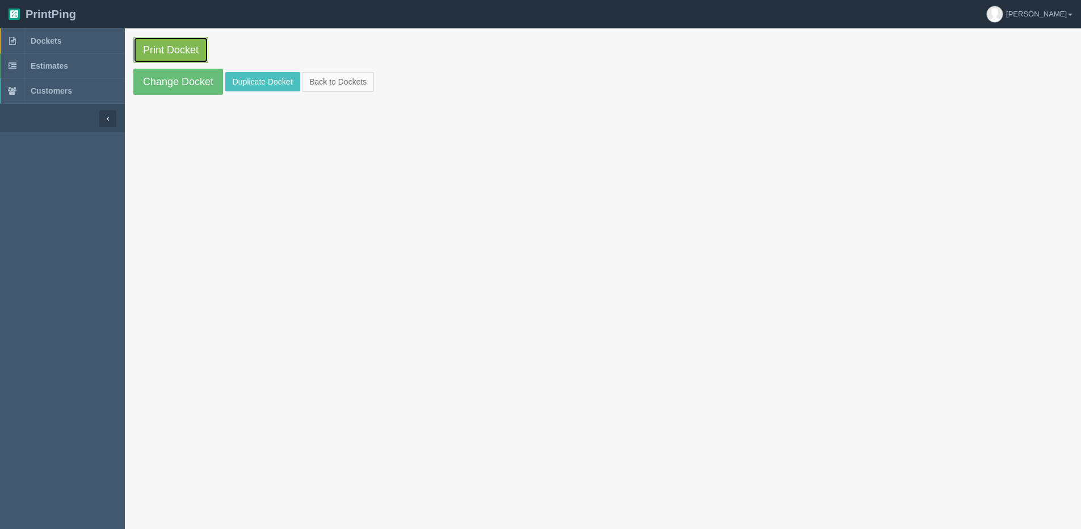
click at [154, 40] on link "Print Docket" at bounding box center [170, 50] width 75 height 26
click at [330, 81] on link "Back to Dockets" at bounding box center [338, 81] width 72 height 19
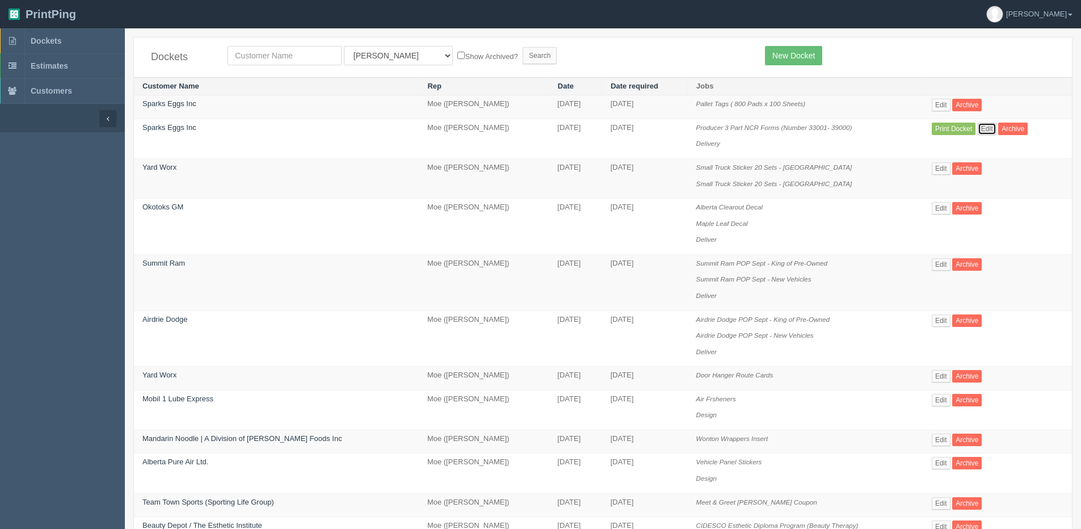
click at [989, 129] on link "Edit" at bounding box center [987, 129] width 19 height 12
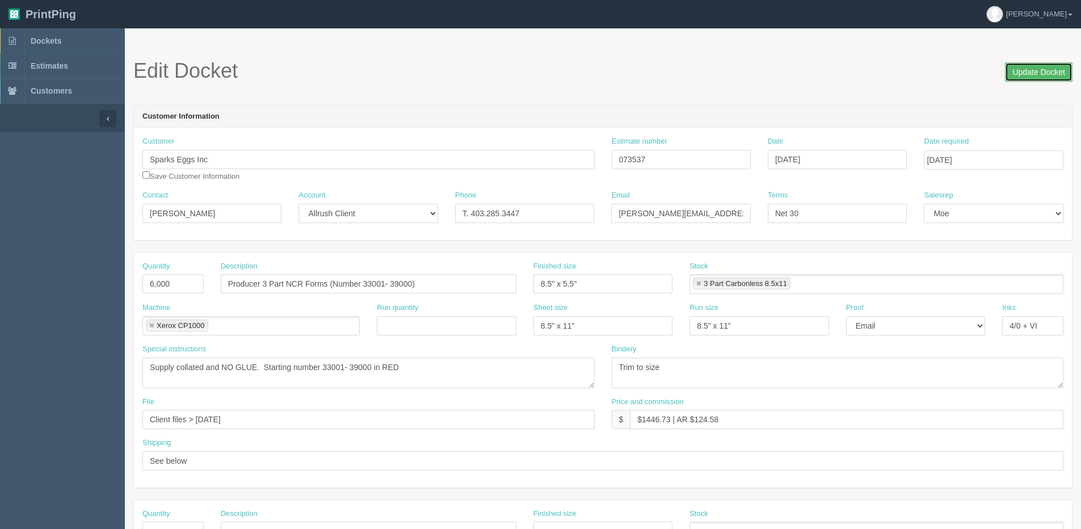
click at [1052, 69] on input "Update Docket" at bounding box center [1039, 71] width 68 height 19
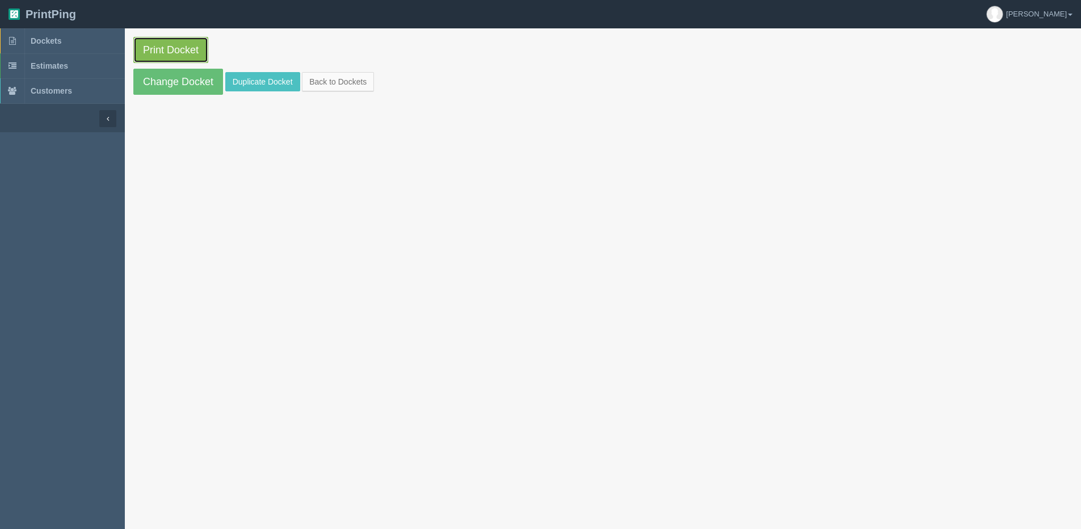
click at [152, 54] on link "Print Docket" at bounding box center [170, 50] width 75 height 26
click at [154, 79] on link "Change Docket" at bounding box center [178, 82] width 90 height 26
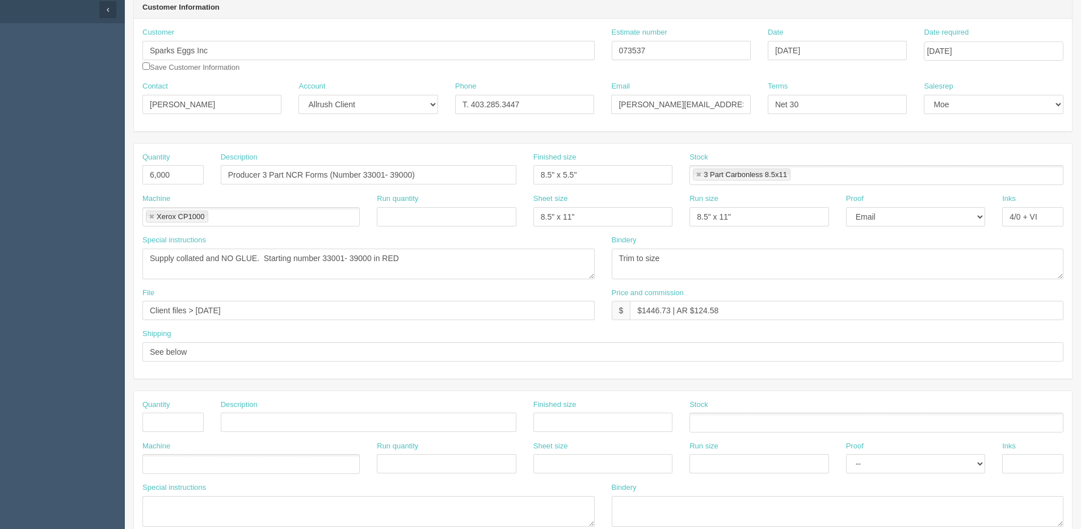
scroll to position [113, 0]
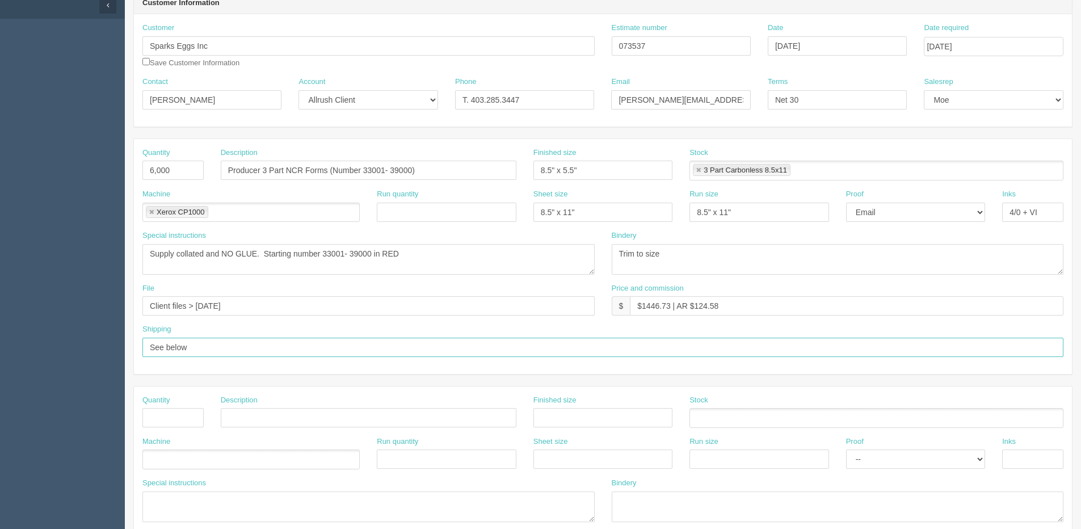
drag, startPoint x: 211, startPoint y: 351, endPoint x: 70, endPoint y: 351, distance: 141.3
click at [70, 351] on section "Dockets Estimates Customers" at bounding box center [540, 416] width 1081 height 1002
type input "See shipping line"
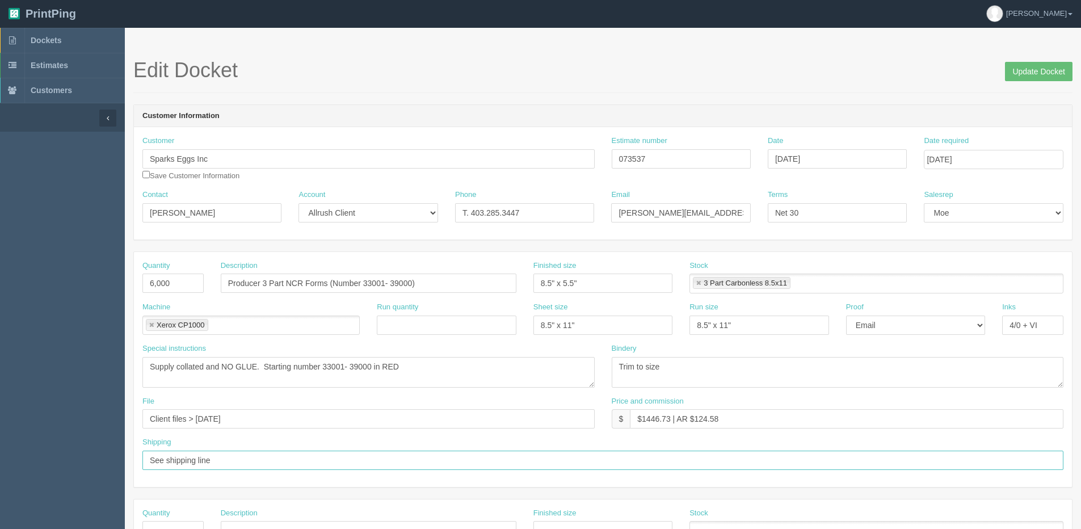
scroll to position [0, 0]
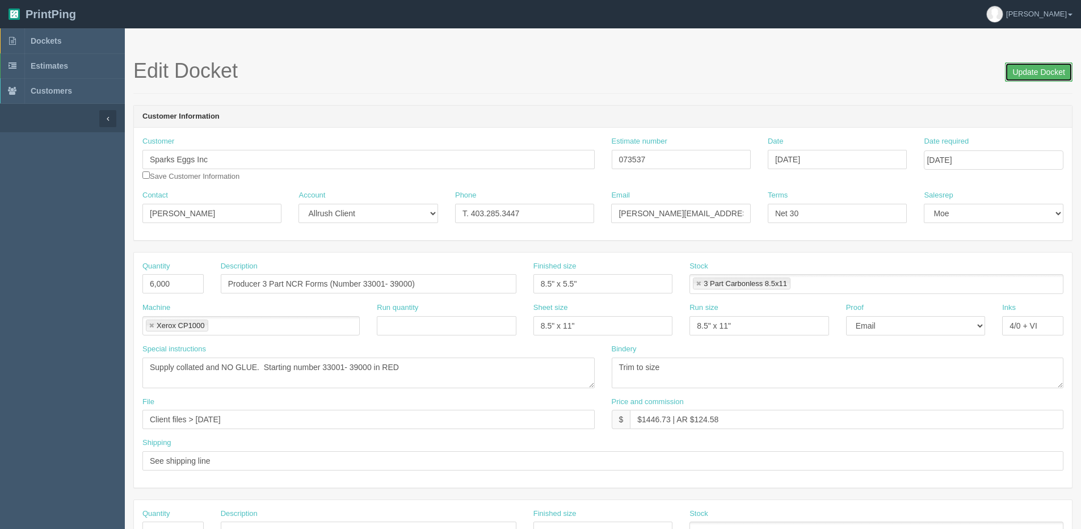
click at [1020, 65] on input "Update Docket" at bounding box center [1039, 71] width 68 height 19
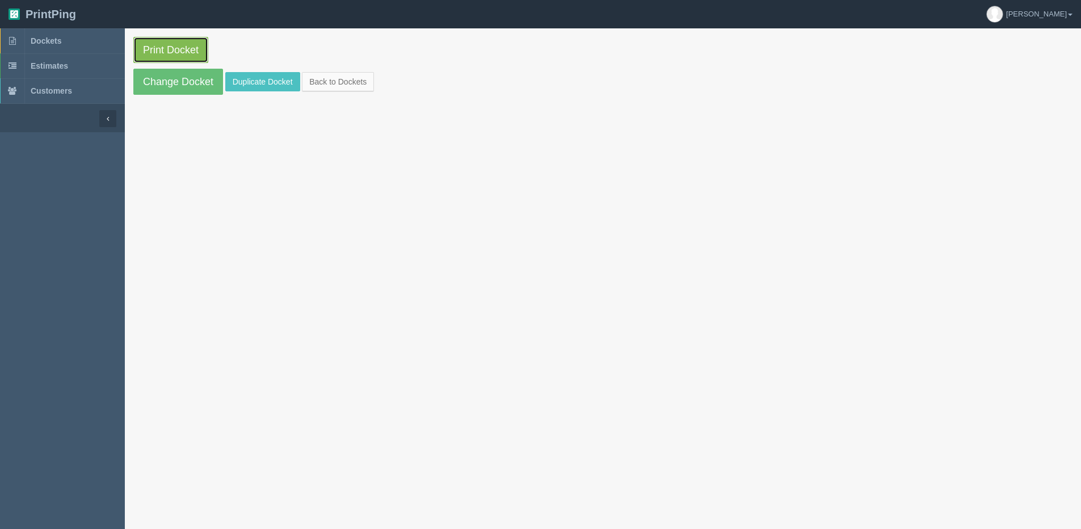
click at [155, 48] on link "Print Docket" at bounding box center [170, 50] width 75 height 26
click at [338, 82] on link "Back to Dockets" at bounding box center [338, 81] width 72 height 19
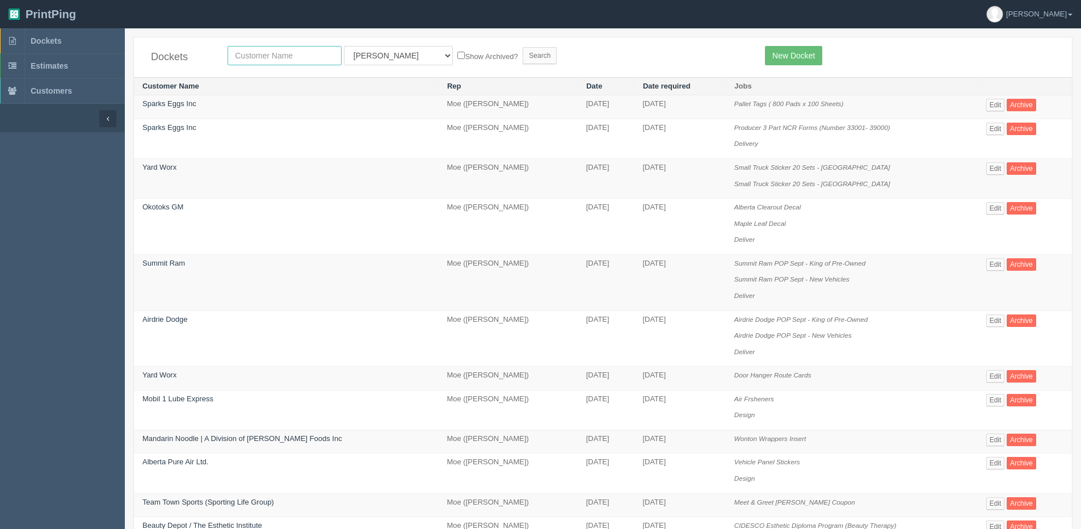
click at [238, 52] on input "text" at bounding box center [285, 55] width 114 height 19
type input "spark"
click at [523, 47] on input "Search" at bounding box center [540, 55] width 34 height 17
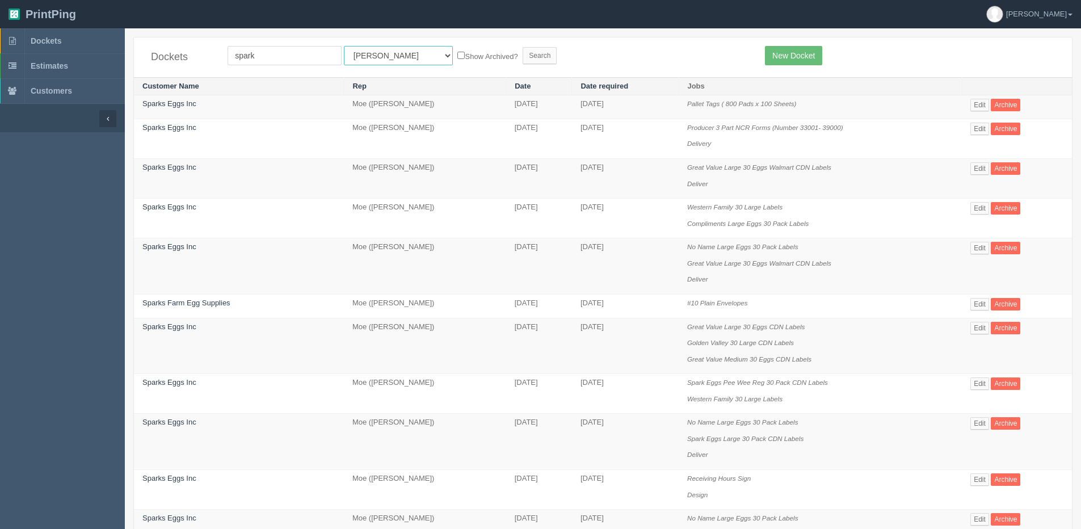
click at [381, 54] on select "All Users Ali Ali Test 1 Aly Amy Ankit Arif Brandon Dan France Greg Jim Mark Ma…" at bounding box center [398, 55] width 109 height 19
select select "1"
click at [344, 46] on select "All Users Ali Ali Test 1 Aly Amy Ankit Arif Brandon Dan France Greg Jim Mark Ma…" at bounding box center [398, 55] width 109 height 19
click at [457, 60] on label "Show Archived?" at bounding box center [487, 55] width 60 height 13
click at [457, 59] on input "Show Archived?" at bounding box center [460, 55] width 7 height 7
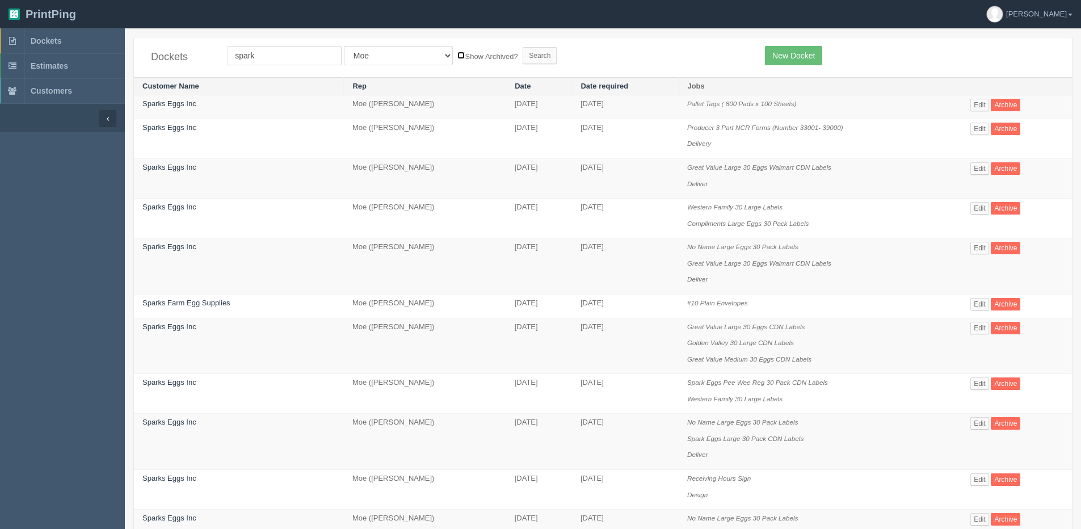
checkbox input "true"
click at [523, 56] on input "Search" at bounding box center [540, 55] width 34 height 17
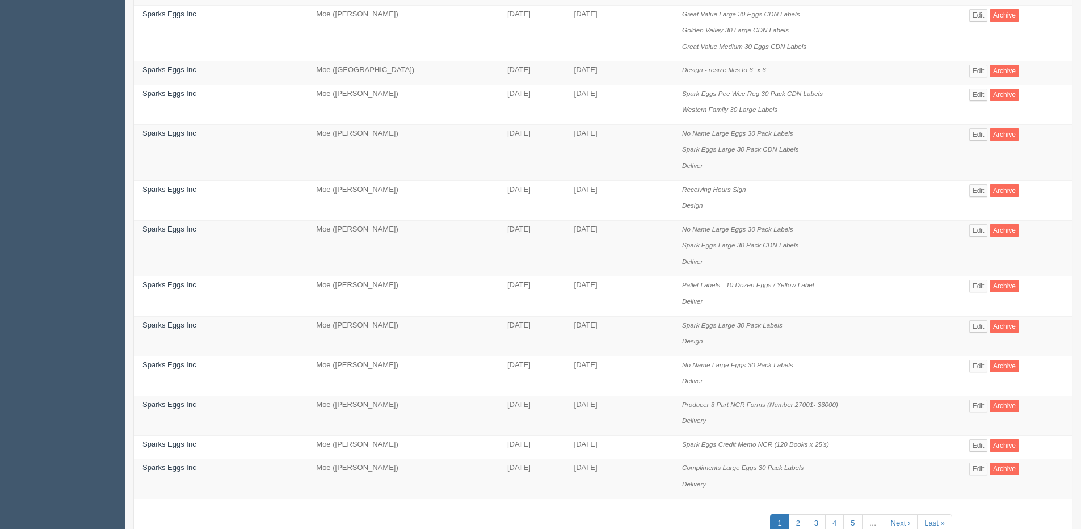
scroll to position [666, 0]
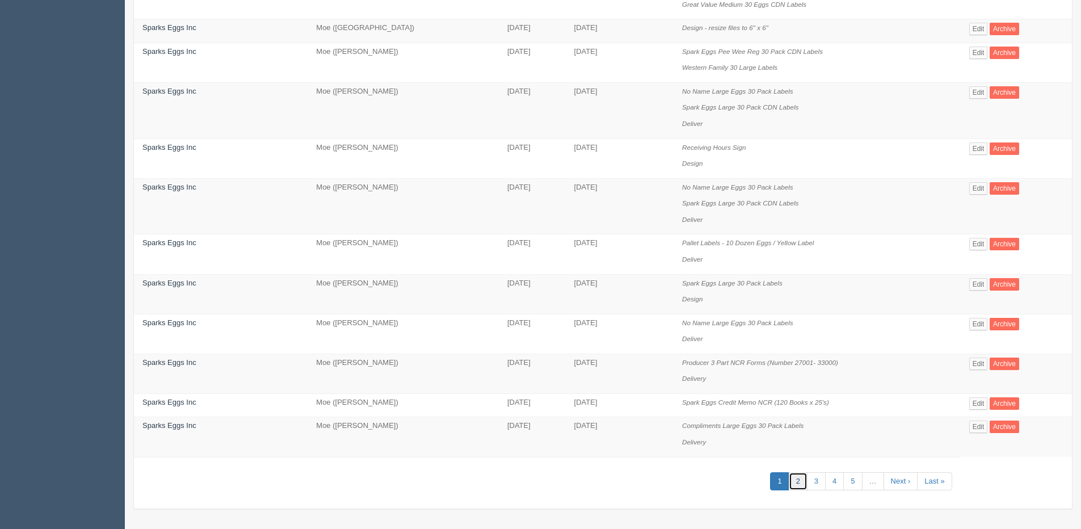
click at [801, 477] on link "2" at bounding box center [798, 481] width 19 height 19
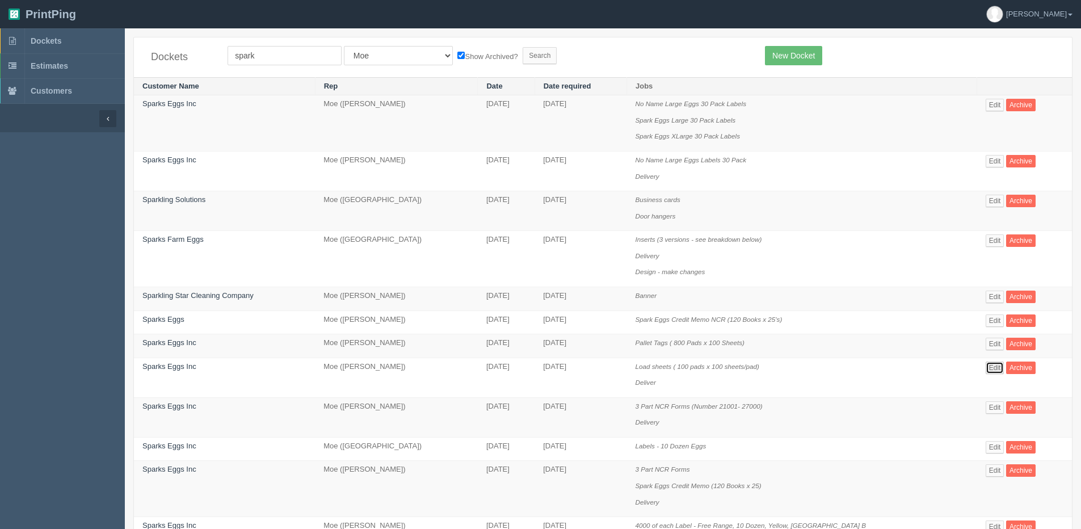
click at [990, 369] on link "Edit" at bounding box center [995, 367] width 19 height 12
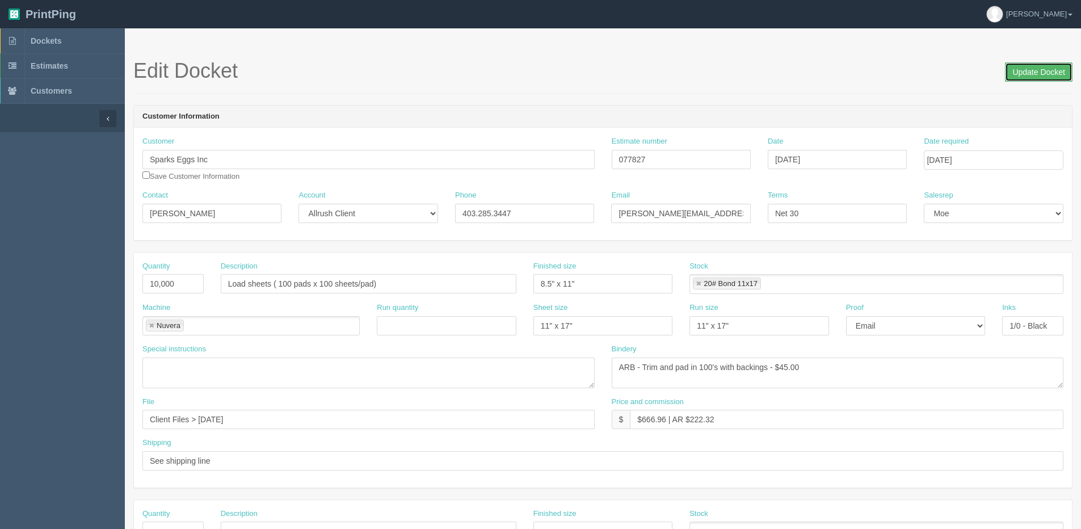
click at [1024, 73] on input "Update Docket" at bounding box center [1039, 71] width 68 height 19
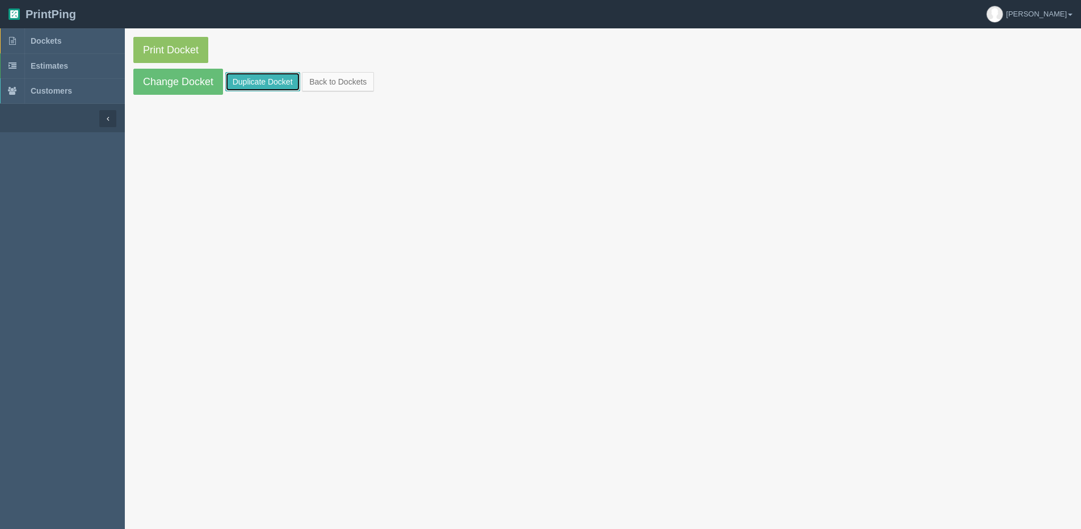
click at [262, 78] on link "Duplicate Docket" at bounding box center [262, 81] width 75 height 19
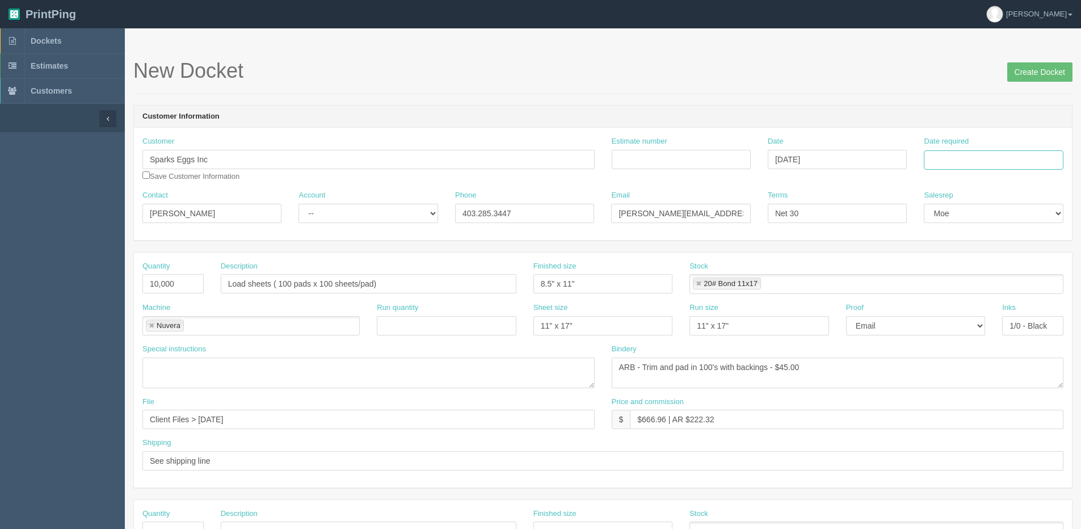
click at [974, 157] on input "Date required" at bounding box center [993, 159] width 139 height 19
click at [957, 322] on th "Today" at bounding box center [980, 317] width 106 height 16
click at [1012, 237] on td "12" at bounding box center [1011, 236] width 14 height 16
type input "[DATE]"
click at [663, 164] on input "Estimate number" at bounding box center [681, 159] width 139 height 19
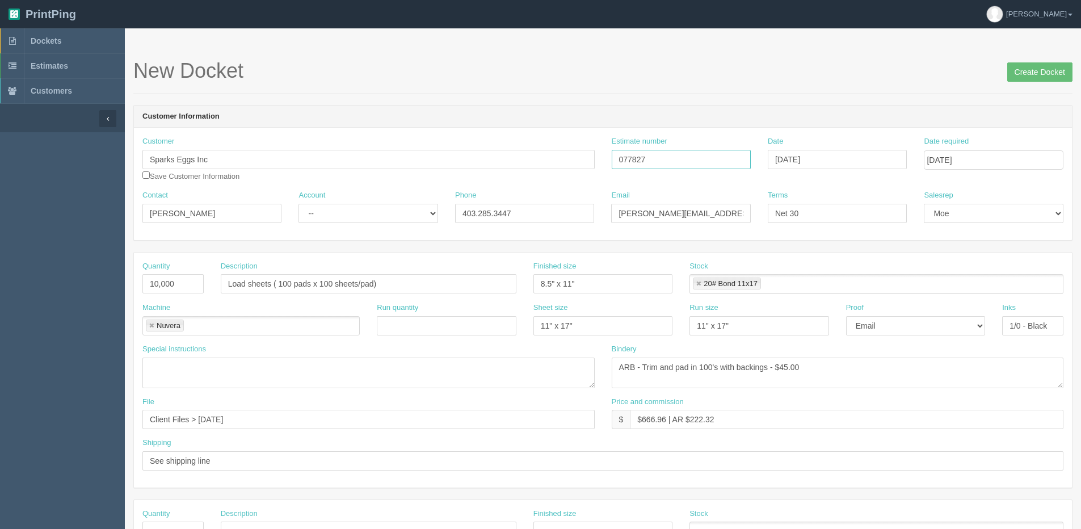
type input "077827"
click at [378, 209] on select "-- Existing Client Allrush Client Rep Client" at bounding box center [367, 213] width 139 height 19
select select "Allrush Client"
click at [298, 204] on select "-- Existing Client Allrush Client Rep Client" at bounding box center [367, 213] width 139 height 19
drag, startPoint x: 641, startPoint y: 422, endPoint x: 667, endPoint y: 422, distance: 25.5
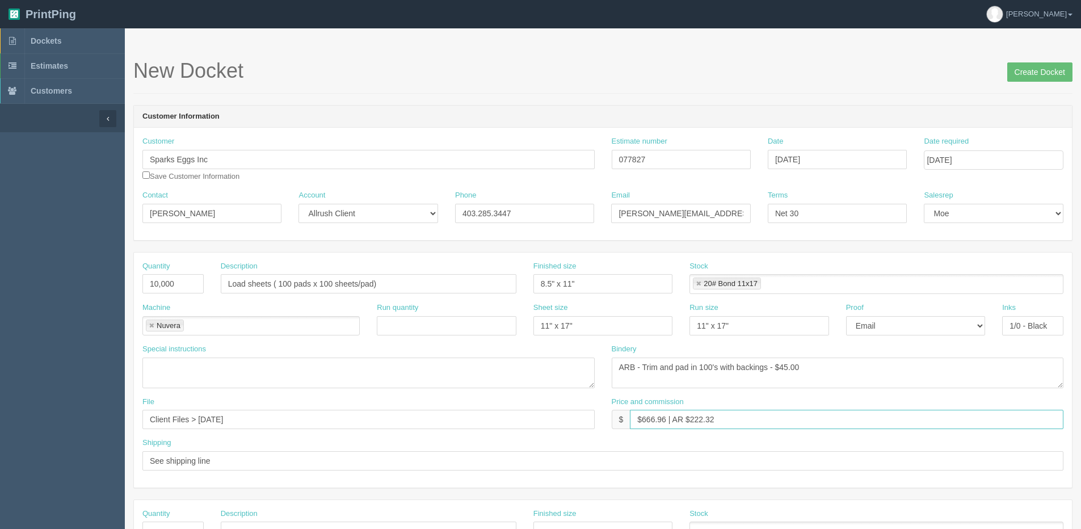
click at [667, 422] on input "$666.96 | AR $222.32" at bounding box center [846, 419] width 433 height 19
drag, startPoint x: 689, startPoint y: 416, endPoint x: 882, endPoint y: 380, distance: 196.2
click at [881, 380] on div "Quantity 10,000 Description Load sheets ( 100 pads x 100 sheets/pad) Finished s…" at bounding box center [603, 369] width 938 height 235
type input "$650.00 | AR $198.90"
drag, startPoint x: 227, startPoint y: 422, endPoint x: 245, endPoint y: 420, distance: 17.7
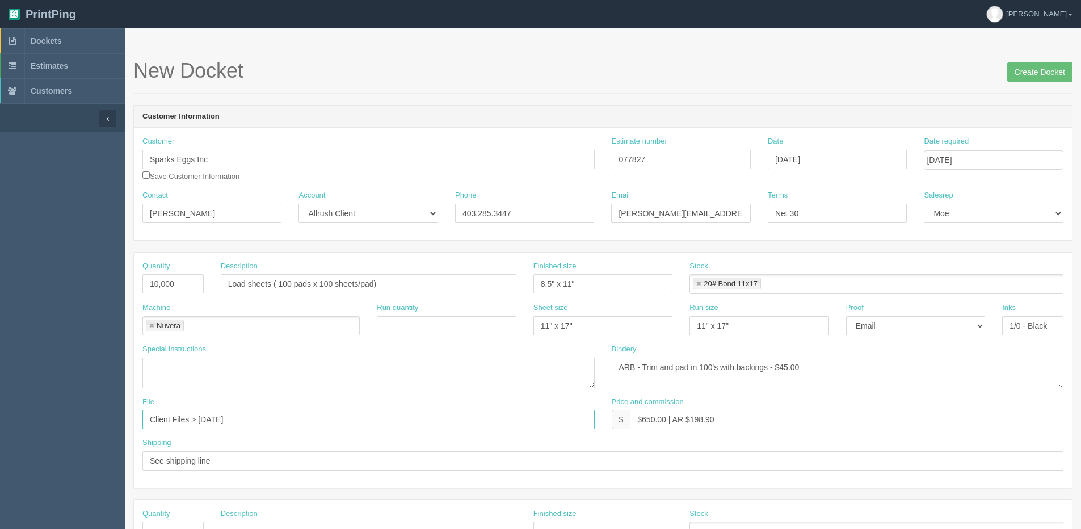
click at [239, 420] on input "Client Files > July 2022" at bounding box center [368, 419] width 452 height 19
type input "Client Files > [DATE]"
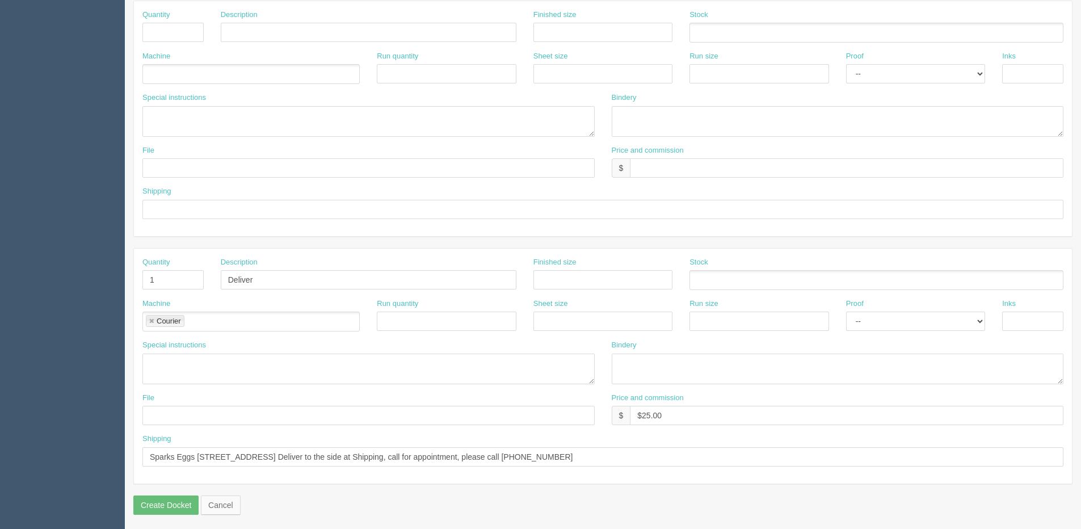
scroll to position [502, 0]
drag, startPoint x: 659, startPoint y: 459, endPoint x: 122, endPoint y: 437, distance: 537.2
click at [122, 437] on section "Dockets Estimates Customers" at bounding box center [540, 28] width 1081 height 1002
drag, startPoint x: 674, startPoint y: 412, endPoint x: 532, endPoint y: 411, distance: 141.9
click at [449, 429] on div "File Price and commission $ $25.00" at bounding box center [603, 410] width 938 height 41
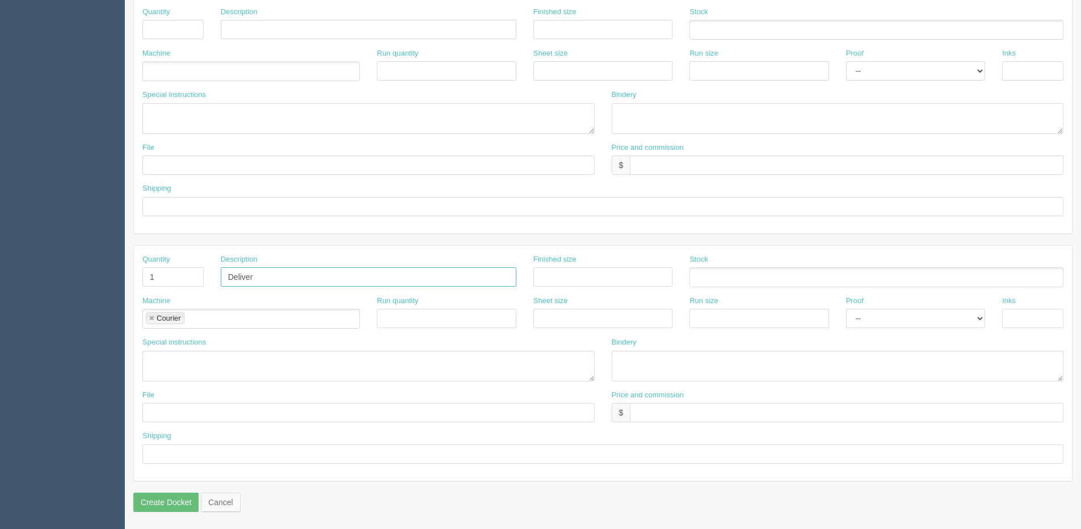
drag, startPoint x: 296, startPoint y: 284, endPoint x: 222, endPoint y: 277, distance: 74.1
click at [223, 283] on input "Deliver" at bounding box center [369, 276] width 296 height 19
drag, startPoint x: 169, startPoint y: 289, endPoint x: 153, endPoint y: 287, distance: 15.6
click at [153, 287] on div "Quantity 1" at bounding box center [173, 274] width 78 height 41
drag, startPoint x: 153, startPoint y: 282, endPoint x: 125, endPoint y: 281, distance: 28.4
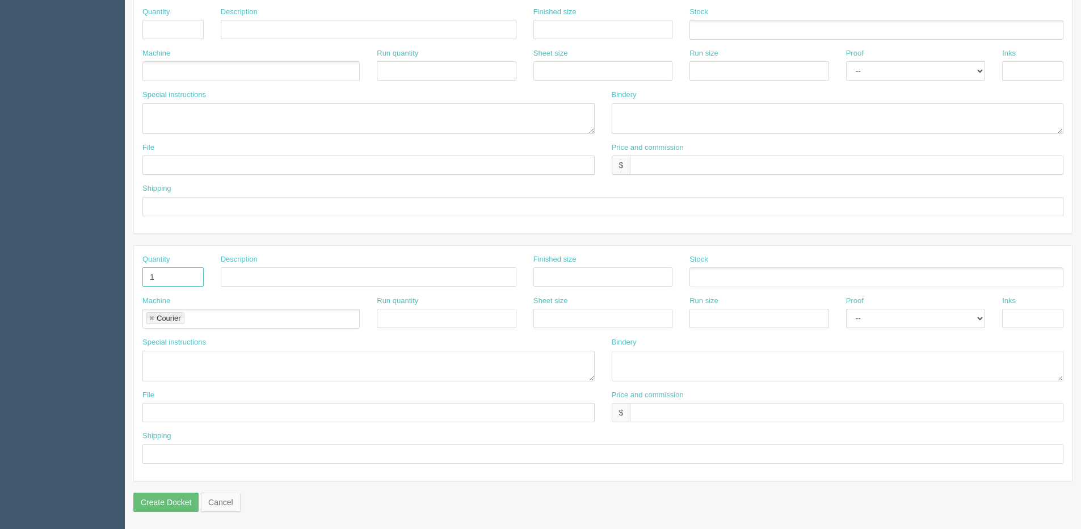
click at [125, 281] on section "New Docket Create Docket Customer Information Customer Sparks Eggs Inc Save Cus…" at bounding box center [603, 28] width 956 height 1002
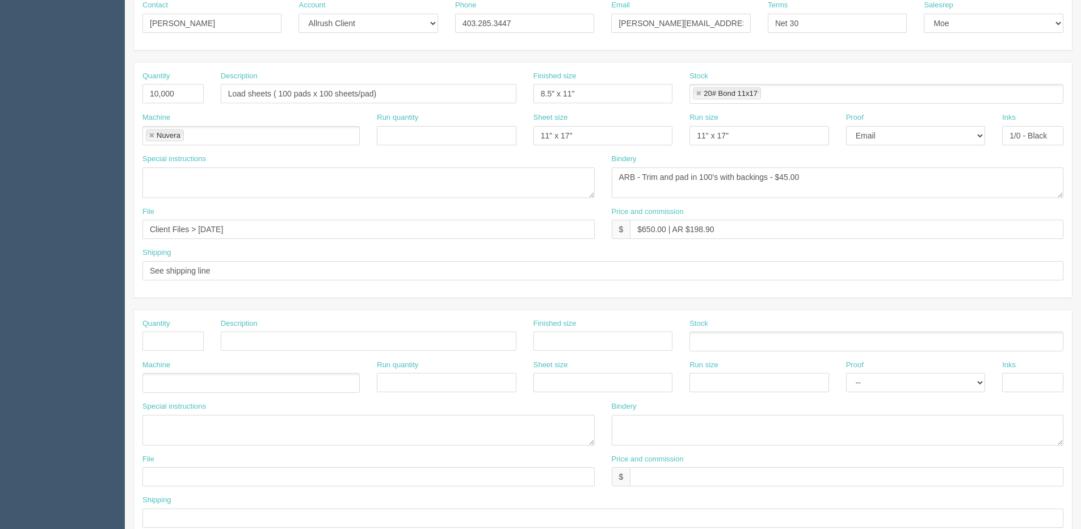
scroll to position [48, 0]
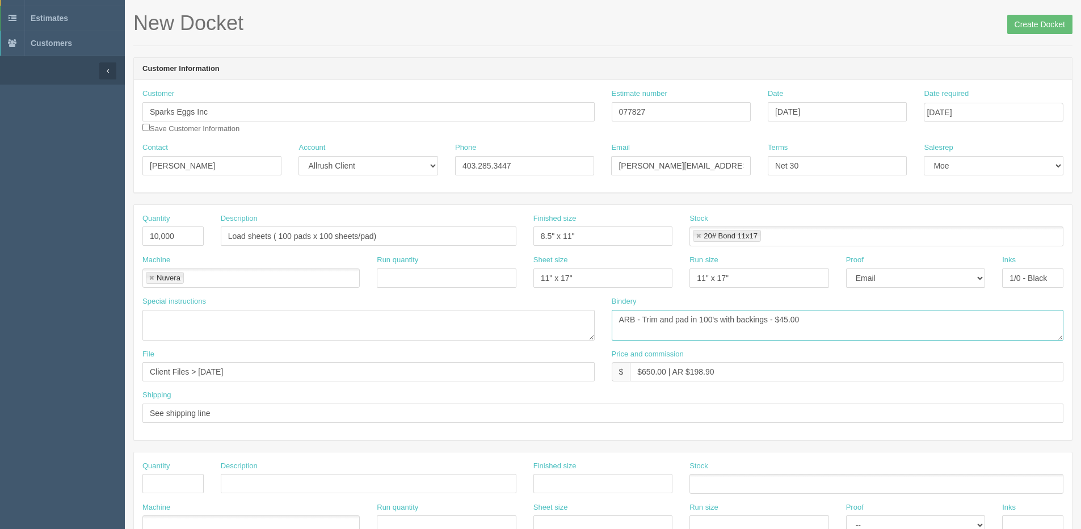
click at [777, 317] on textarea "ARB - Trim and pad in 100's with backings - $45.00" at bounding box center [838, 325] width 452 height 31
click at [734, 315] on textarea "ARB - Trim and pad in 100's with backings - $45.00" at bounding box center [838, 325] width 452 height 31
type textarea "ARB - Trim and pad in 100's with 111# backings - $45.00"
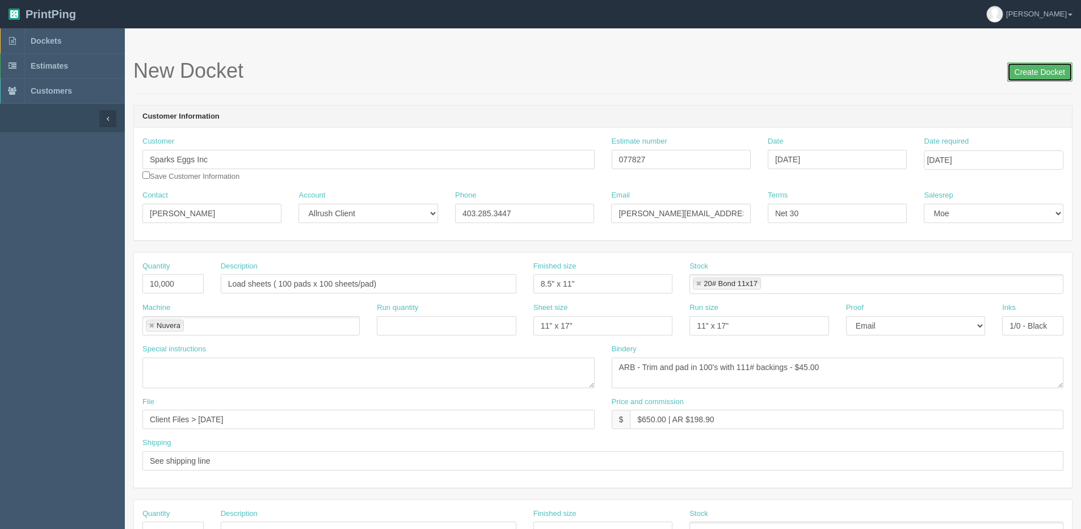
click at [1029, 69] on input "Create Docket" at bounding box center [1039, 71] width 65 height 19
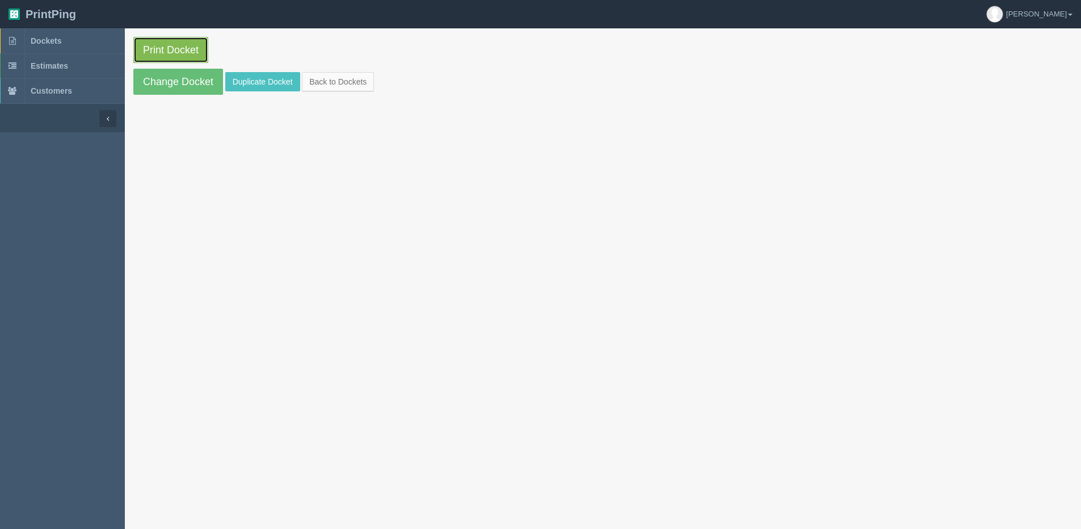
click at [158, 47] on link "Print Docket" at bounding box center [170, 50] width 75 height 26
click at [148, 81] on link "Change Docket" at bounding box center [178, 82] width 90 height 26
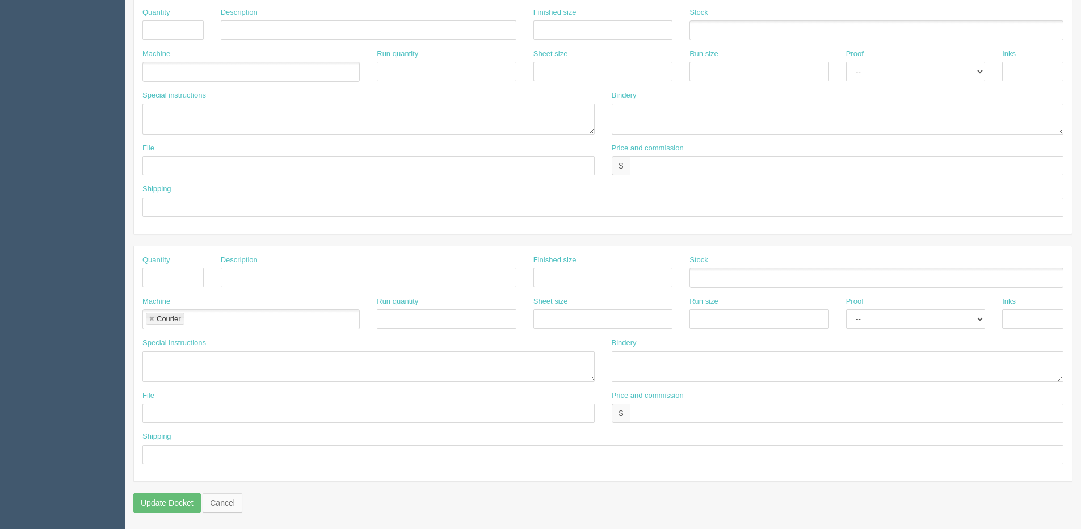
scroll to position [502, 0]
click at [154, 318] on link at bounding box center [151, 318] width 7 height 7
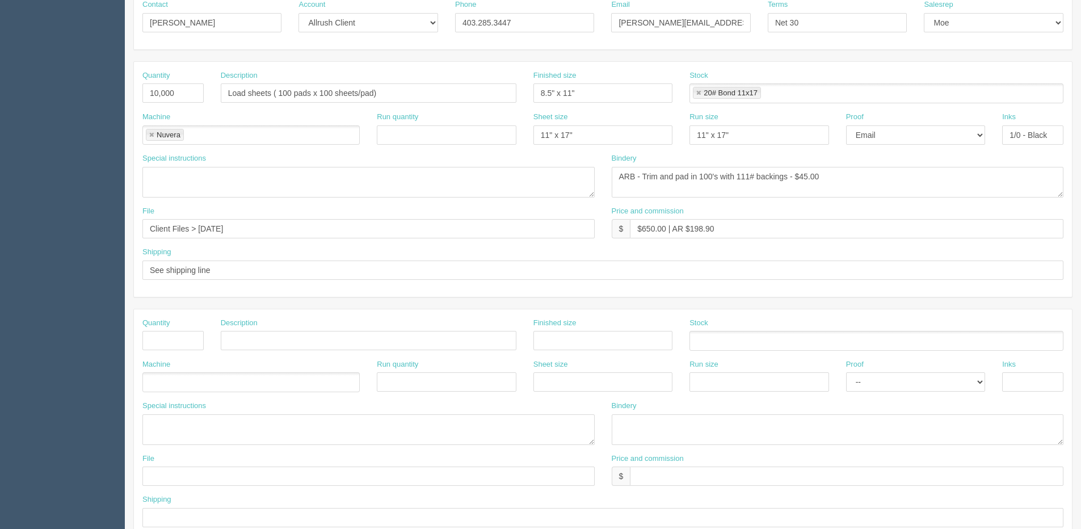
scroll to position [48, 0]
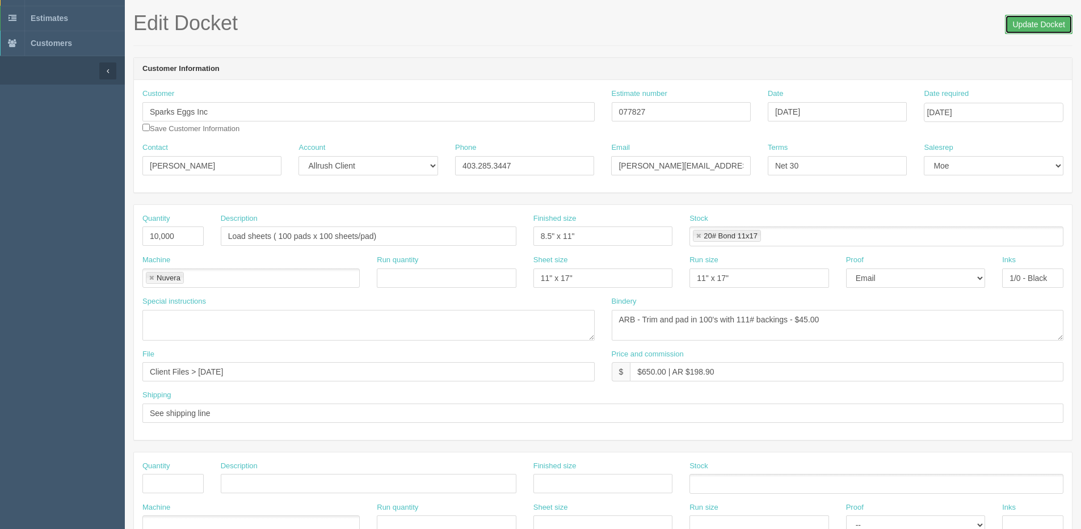
click at [1045, 20] on input "Update Docket" at bounding box center [1039, 24] width 68 height 19
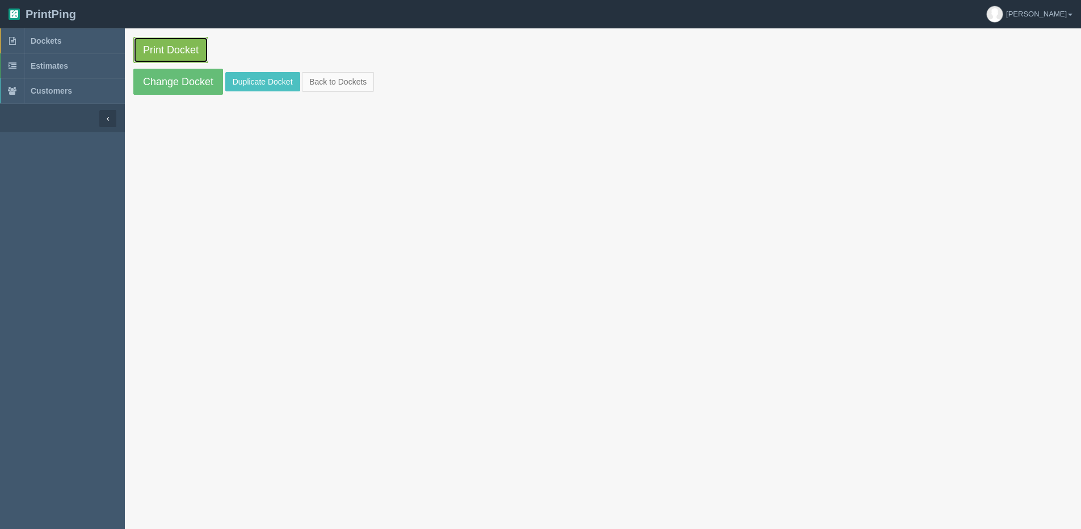
click at [170, 47] on link "Print Docket" at bounding box center [170, 50] width 75 height 26
click at [348, 77] on link "Back to Dockets" at bounding box center [338, 81] width 72 height 19
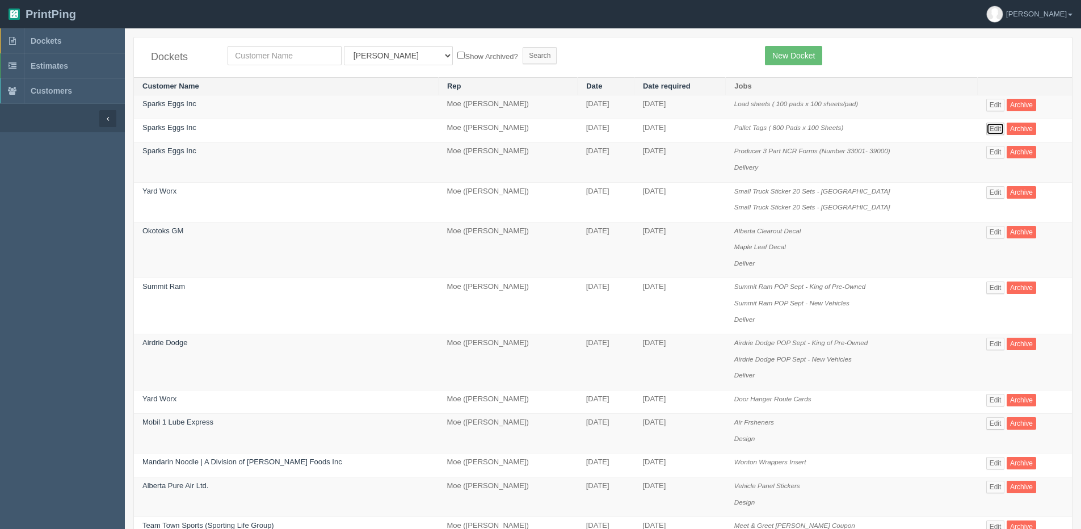
click at [992, 128] on link "Edit" at bounding box center [995, 129] width 19 height 12
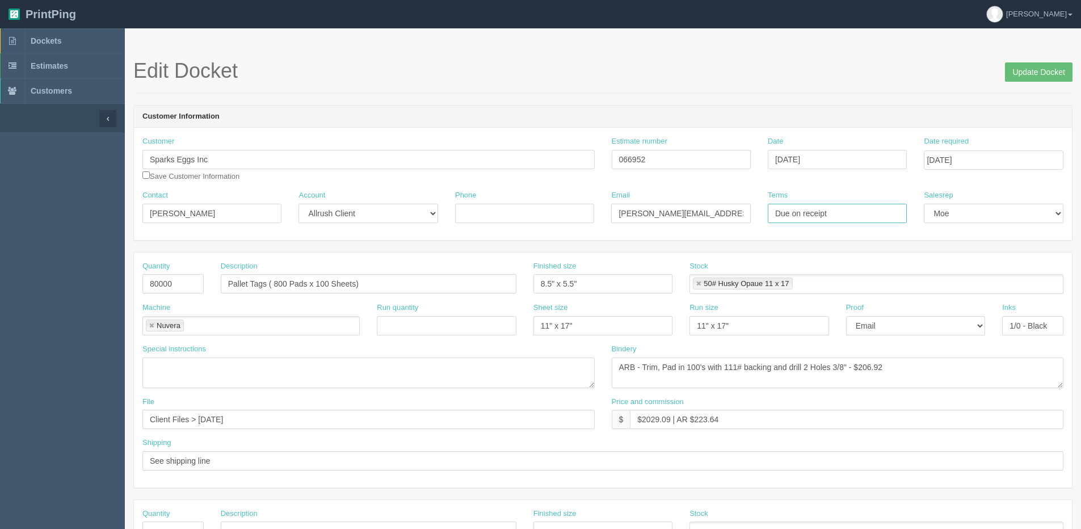
drag, startPoint x: 762, startPoint y: 224, endPoint x: 621, endPoint y: 224, distance: 141.3
click at [621, 224] on div "Contact [PERSON_NAME] Account -- Existing Client Allrush Client Rep Client Phon…" at bounding box center [603, 210] width 938 height 41
type input "Net 30"
click at [1034, 70] on input "Update Docket" at bounding box center [1039, 71] width 68 height 19
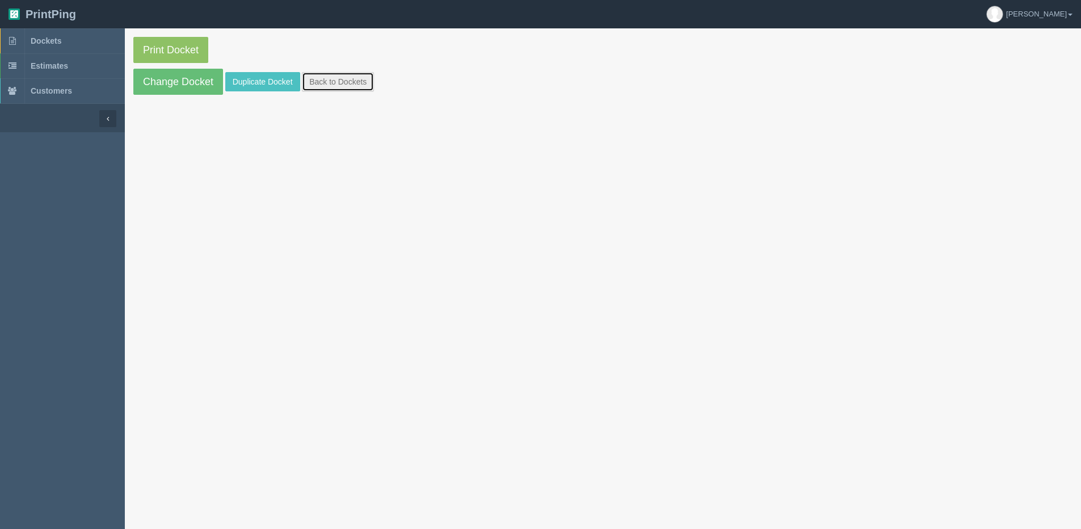
click at [359, 77] on link "Back to Dockets" at bounding box center [338, 81] width 72 height 19
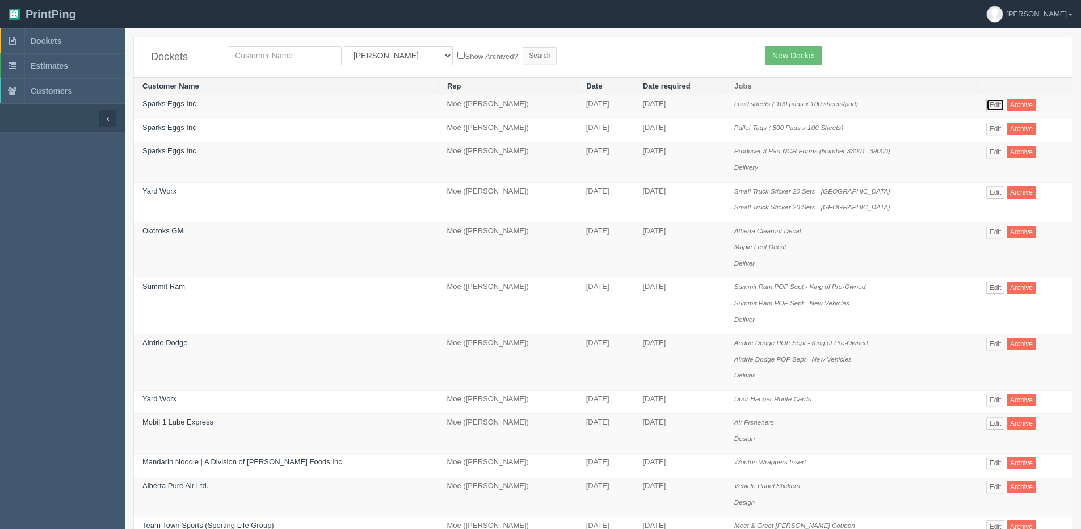
click at [988, 104] on link "Edit" at bounding box center [995, 105] width 19 height 12
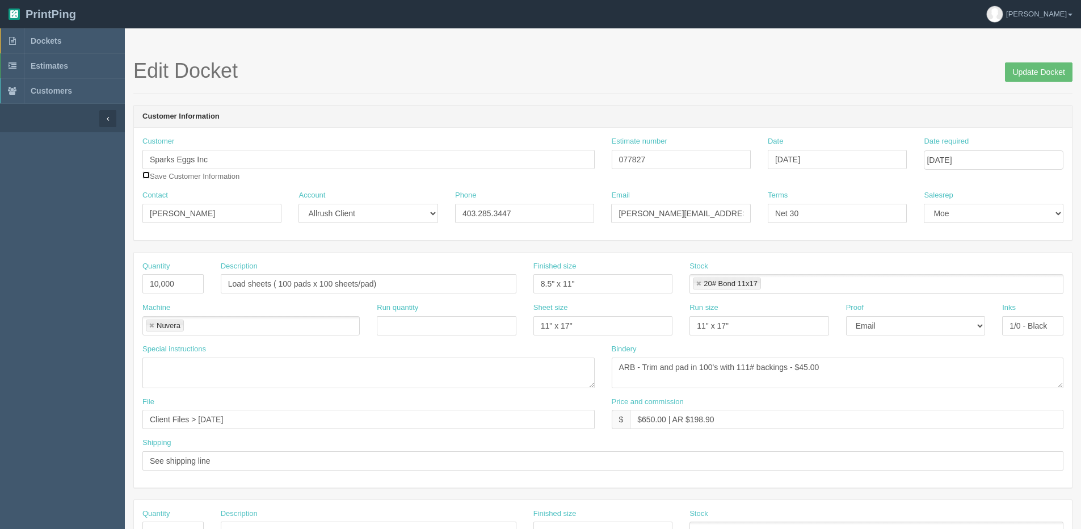
click at [145, 176] on input "checkbox" at bounding box center [145, 174] width 7 height 7
checkbox input "true"
click at [1033, 71] on input "Update Docket" at bounding box center [1039, 71] width 68 height 19
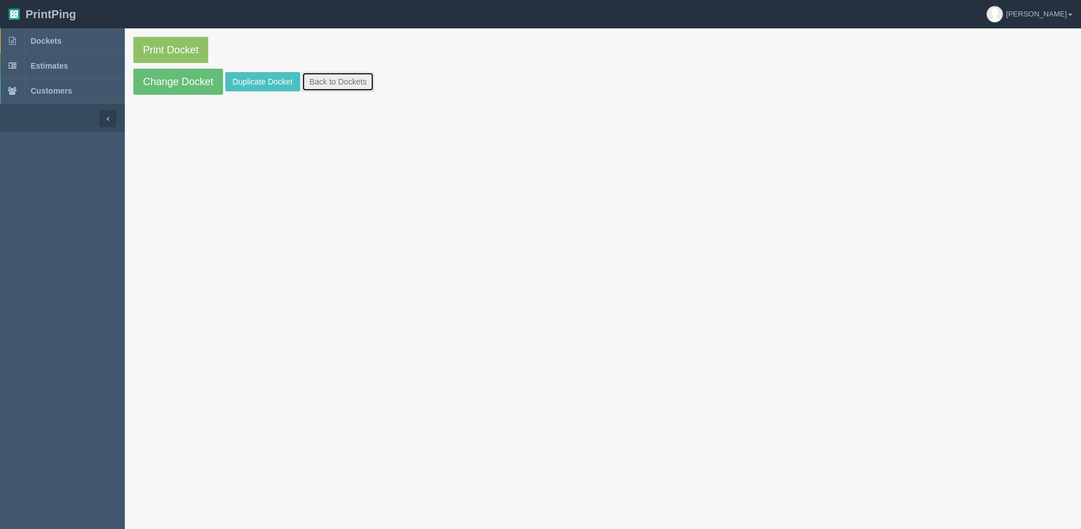
click at [329, 72] on link "Back to Dockets" at bounding box center [338, 81] width 72 height 19
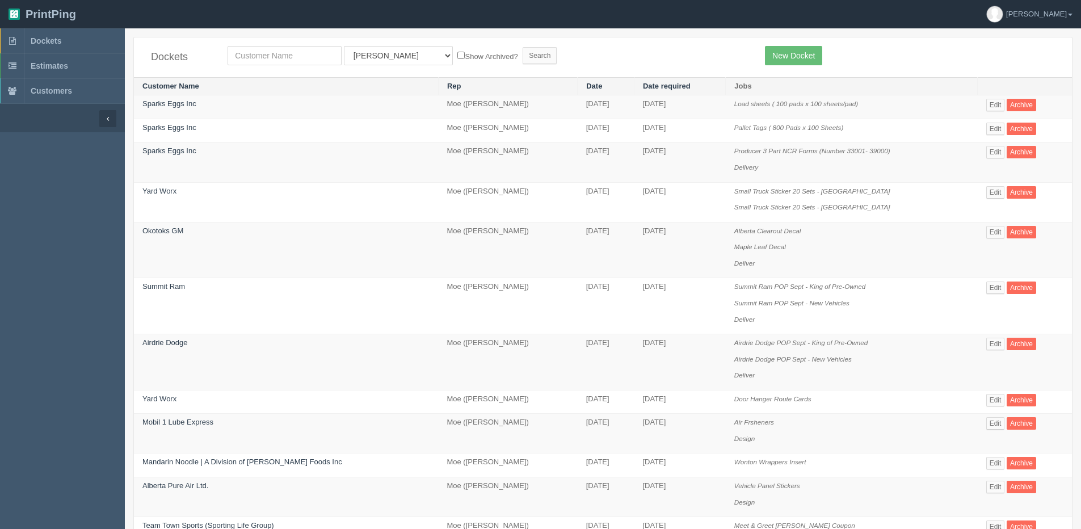
click at [982, 132] on td "Edit Archive" at bounding box center [1025, 131] width 94 height 24
click at [990, 132] on link "Edit" at bounding box center [995, 129] width 19 height 12
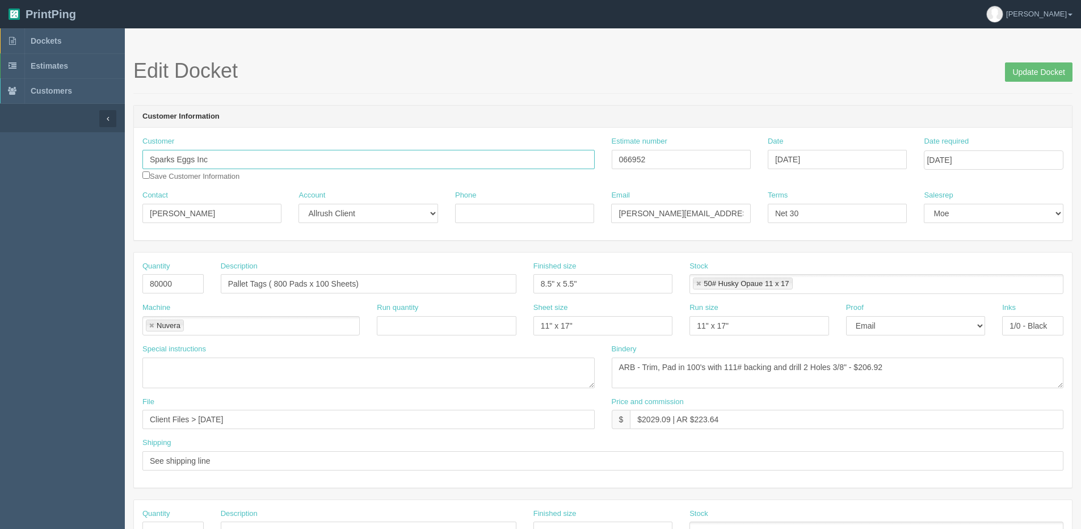
click at [221, 161] on input "Sparks Eggs Inc" at bounding box center [368, 159] width 452 height 19
click at [190, 183] on strong "Sparks Eggs In" at bounding box center [177, 181] width 53 height 9
type input "Sparks Eggs Inc"
type input "403.285.3447"
click at [1037, 79] on input "Update Docket" at bounding box center [1039, 71] width 68 height 19
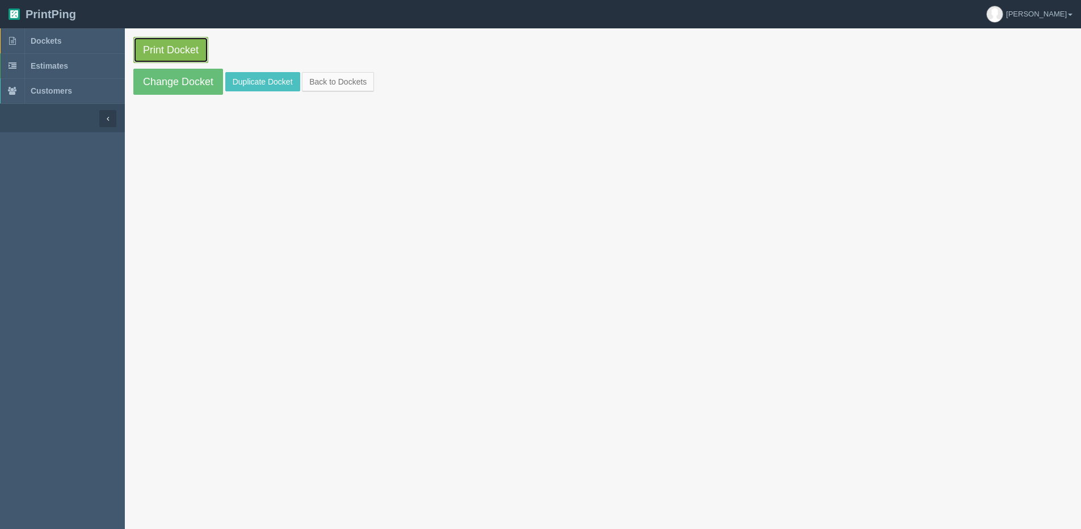
click at [163, 42] on link "Print Docket" at bounding box center [170, 50] width 75 height 26
